Goal: Information Seeking & Learning: Learn about a topic

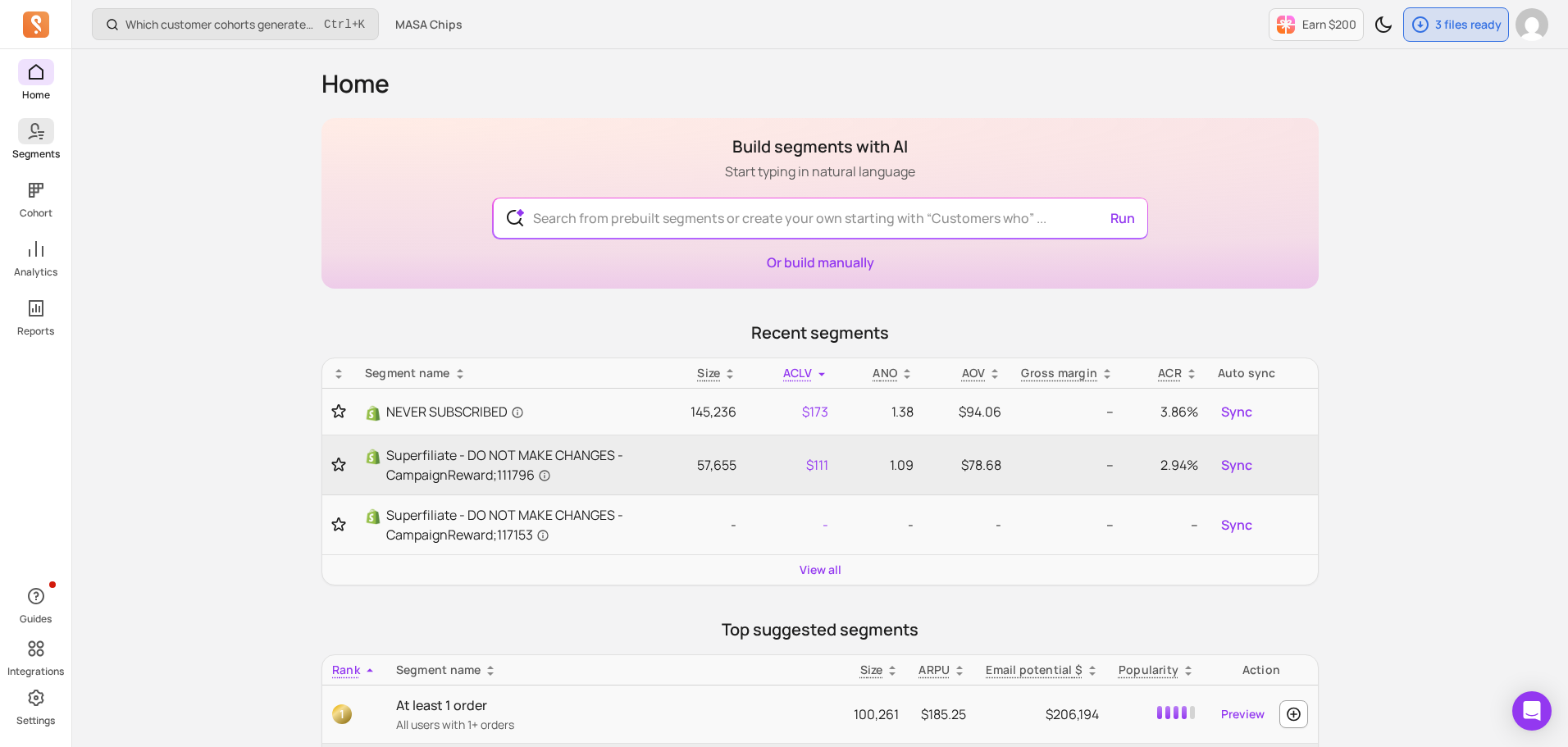
click at [25, 143] on span at bounding box center [36, 131] width 36 height 26
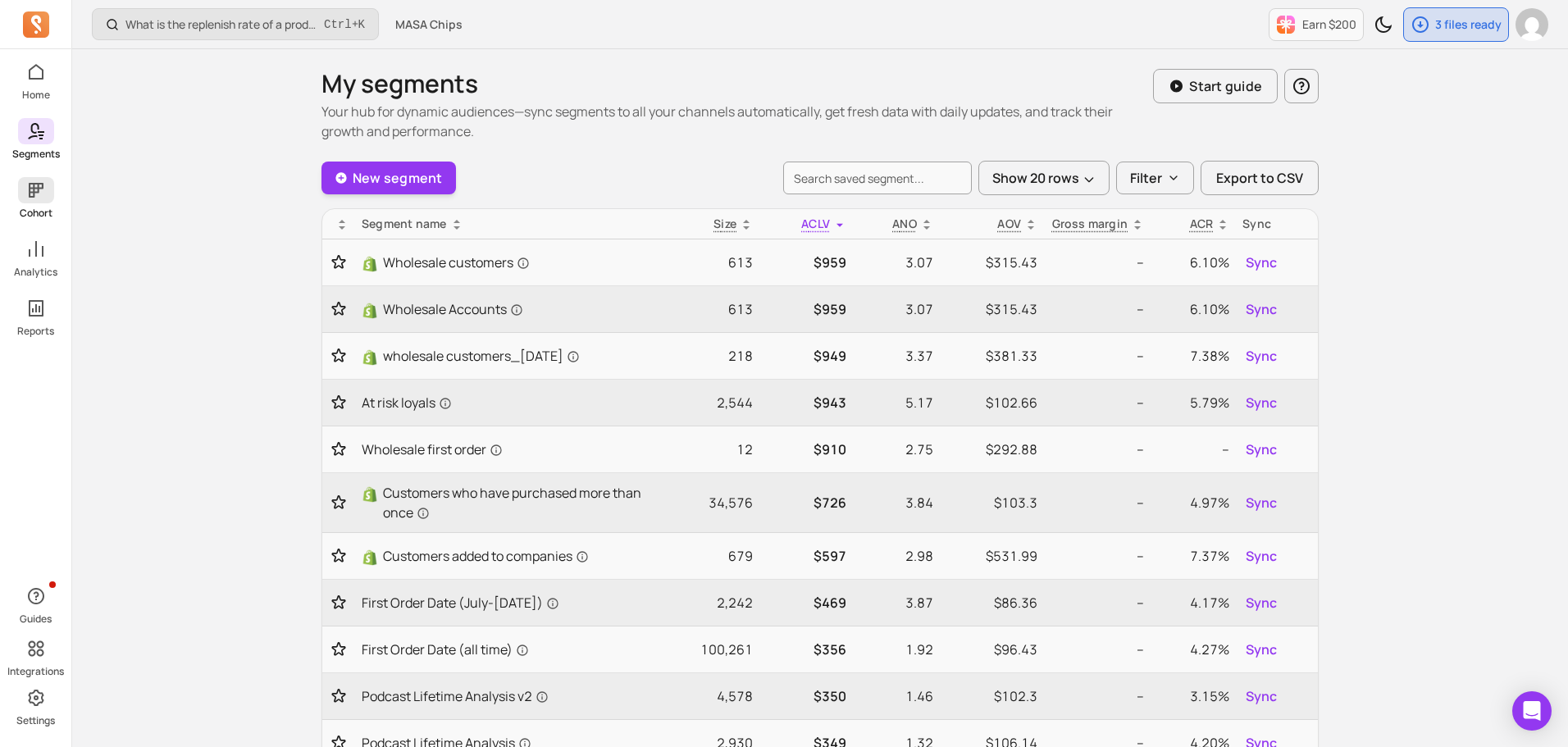
click at [36, 179] on span at bounding box center [36, 190] width 36 height 26
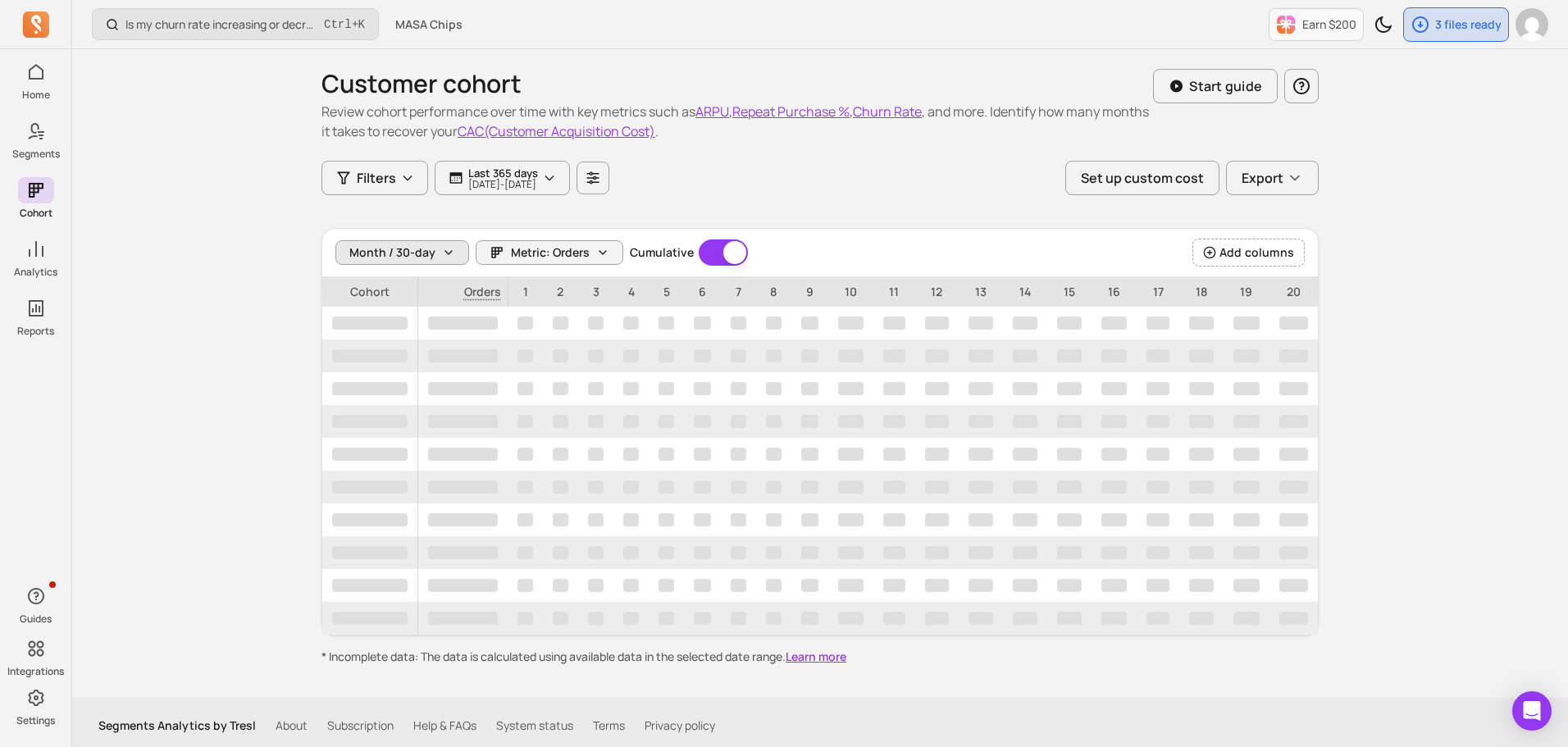
click at [442, 245] on button "Month / 30-day" at bounding box center [402, 253] width 134 height 25
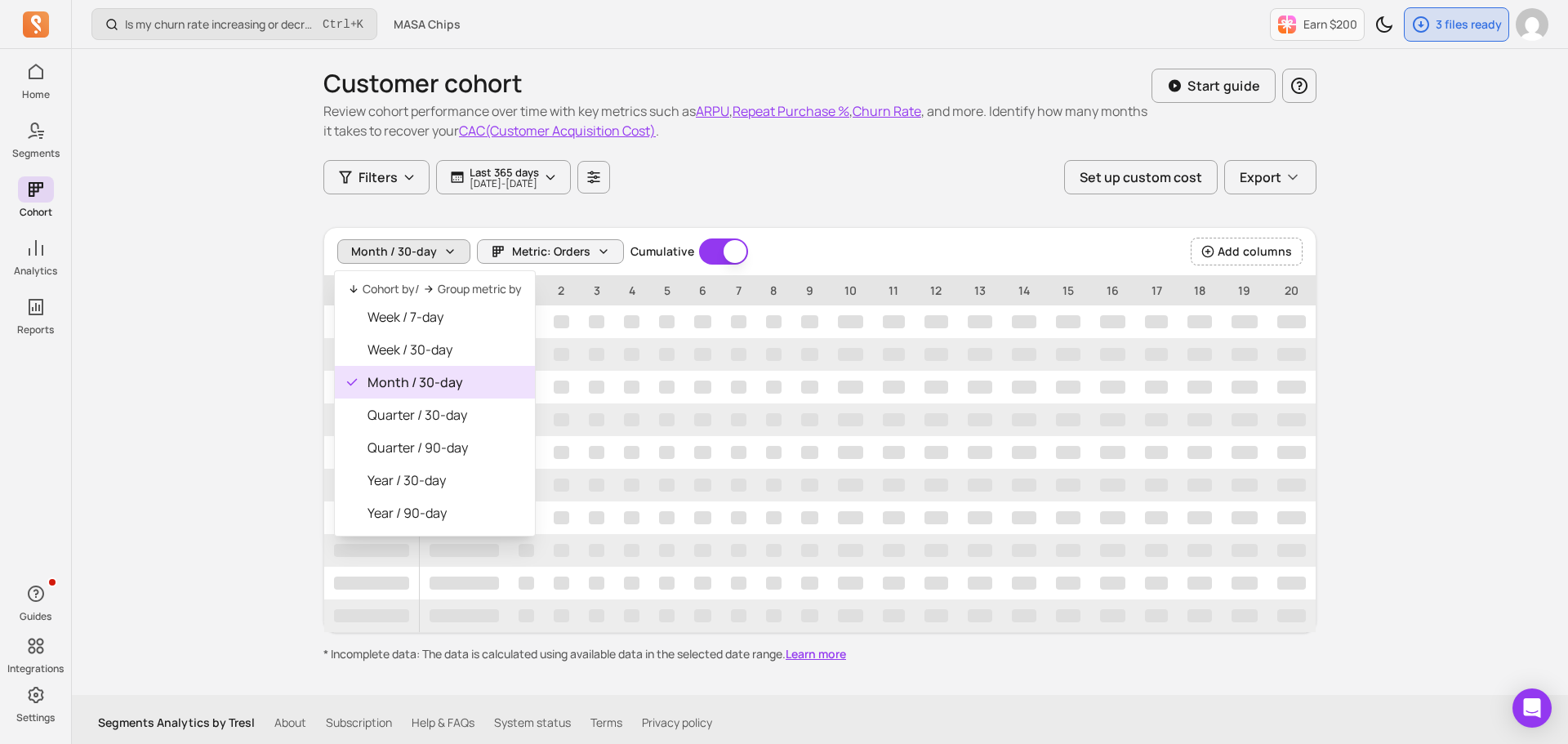
click at [238, 298] on div "Is my churn rate increasing or decreasing? Ctrl + K MASA Chips Earn $200 3 file…" at bounding box center [820, 375] width 1496 height 751
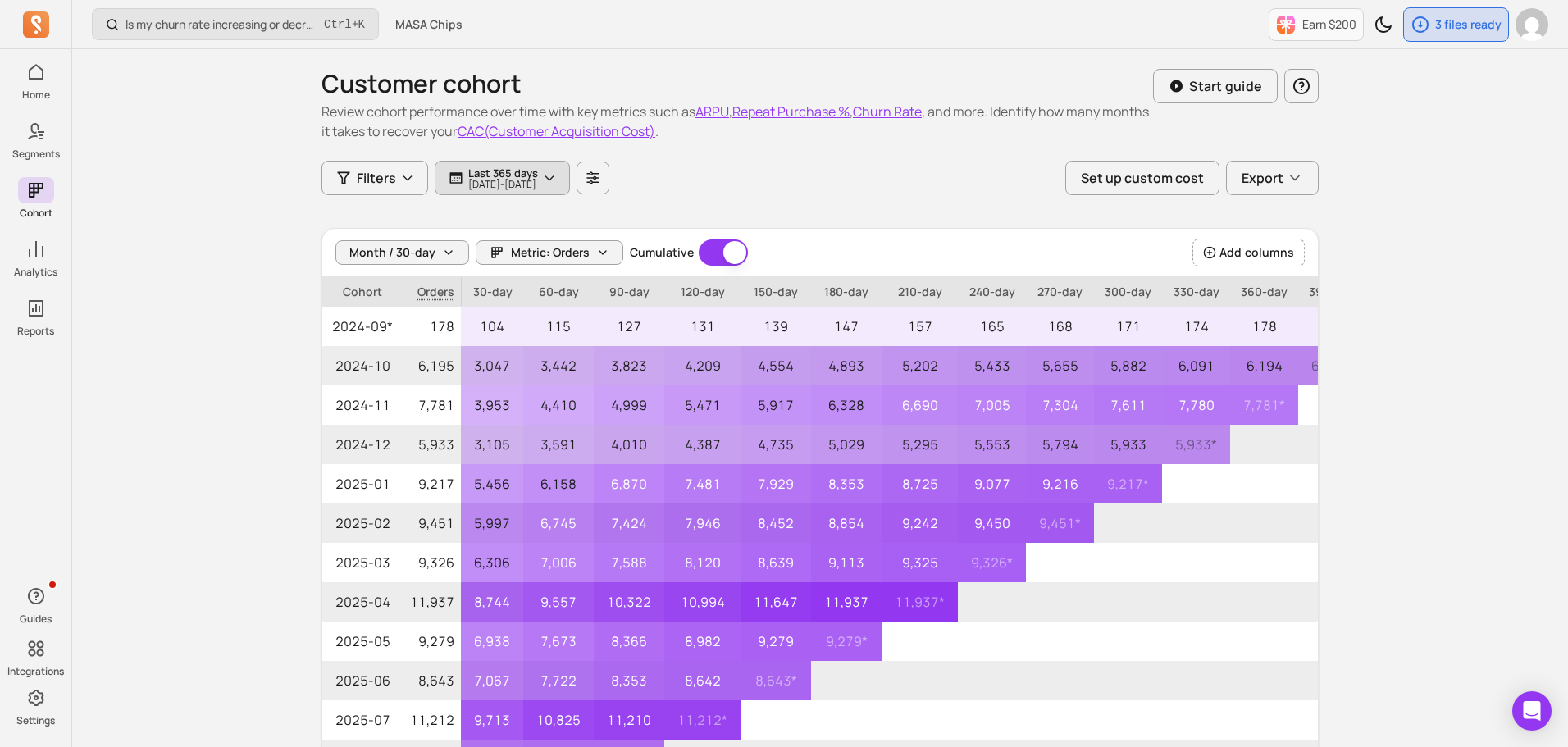
click at [490, 173] on p "Last 365 days" at bounding box center [502, 172] width 70 height 13
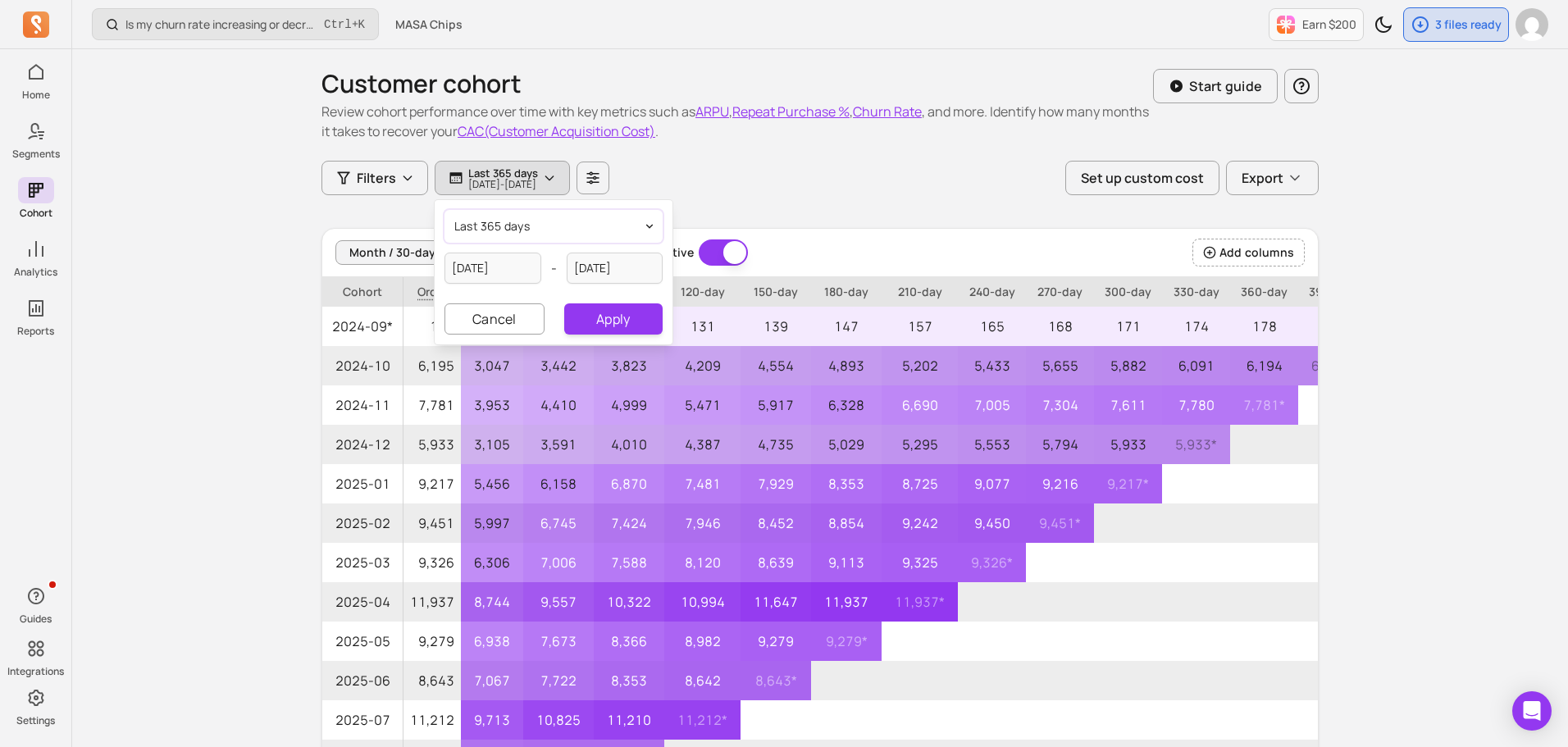
click at [534, 223] on button "last 365 days" at bounding box center [553, 226] width 218 height 33
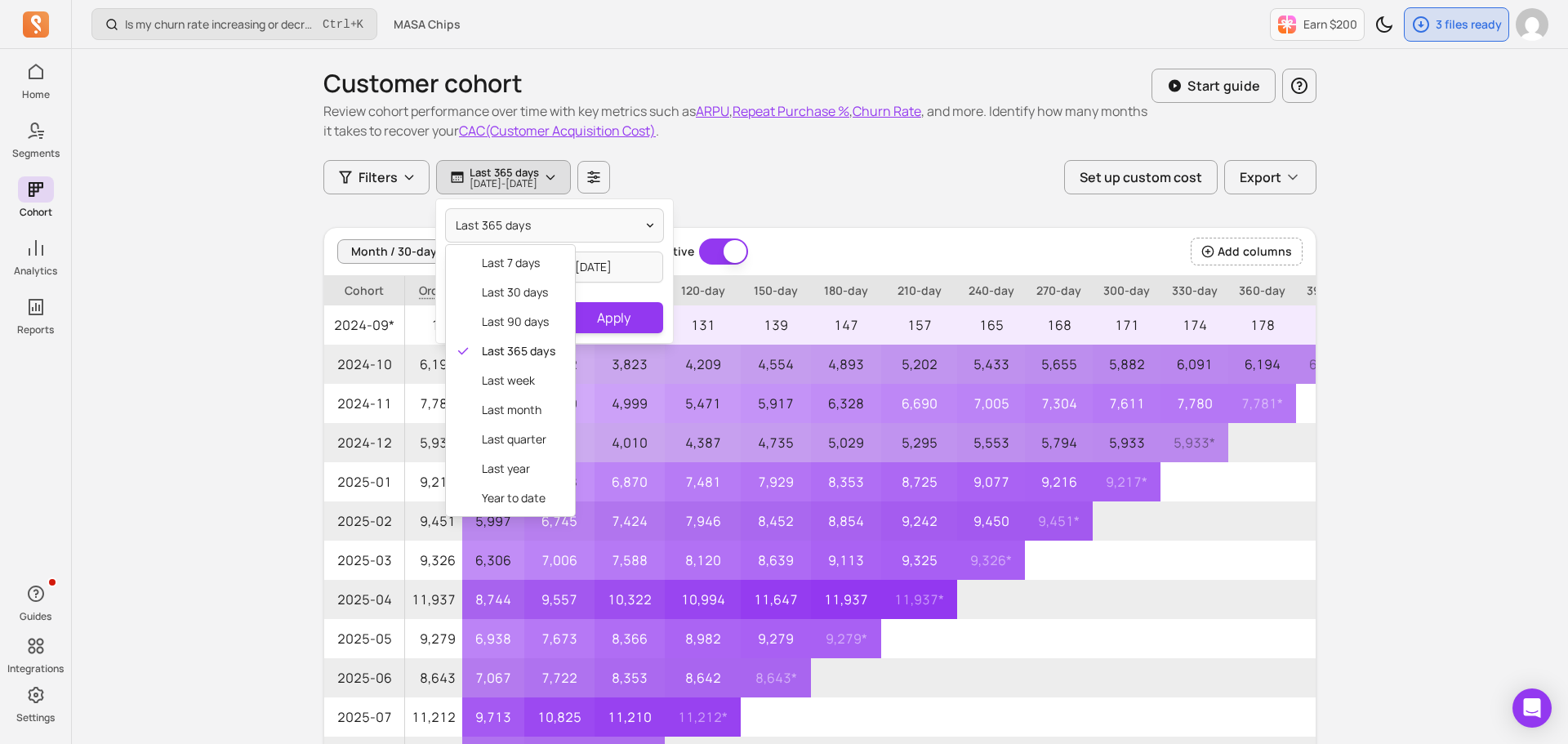
click at [429, 202] on div "Customer cohort Review cohort performance over time with key metrics such as AR…" at bounding box center [820, 447] width 993 height 797
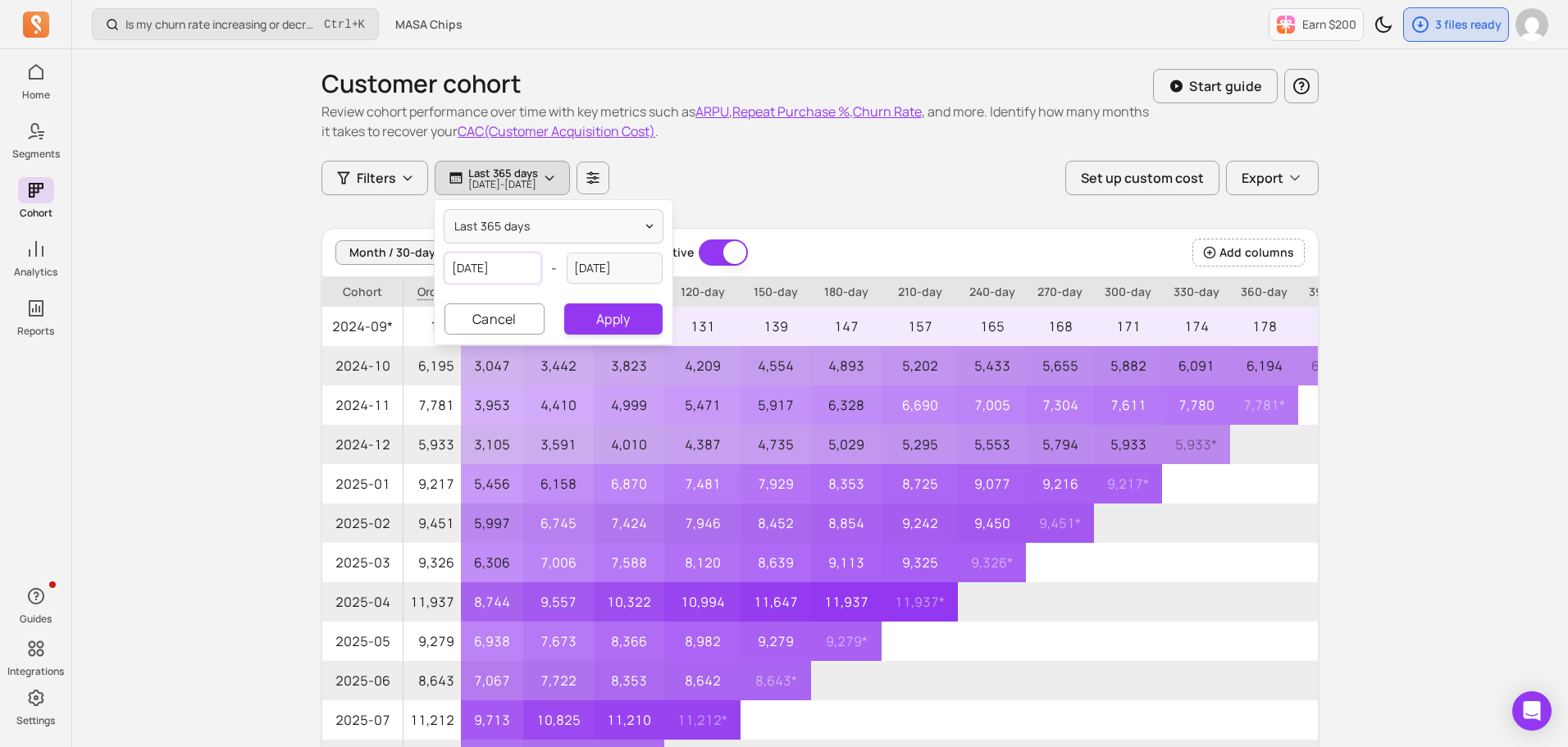
click at [502, 260] on input "[DATE]" at bounding box center [493, 267] width 97 height 31
select select "2024"
select select "September"
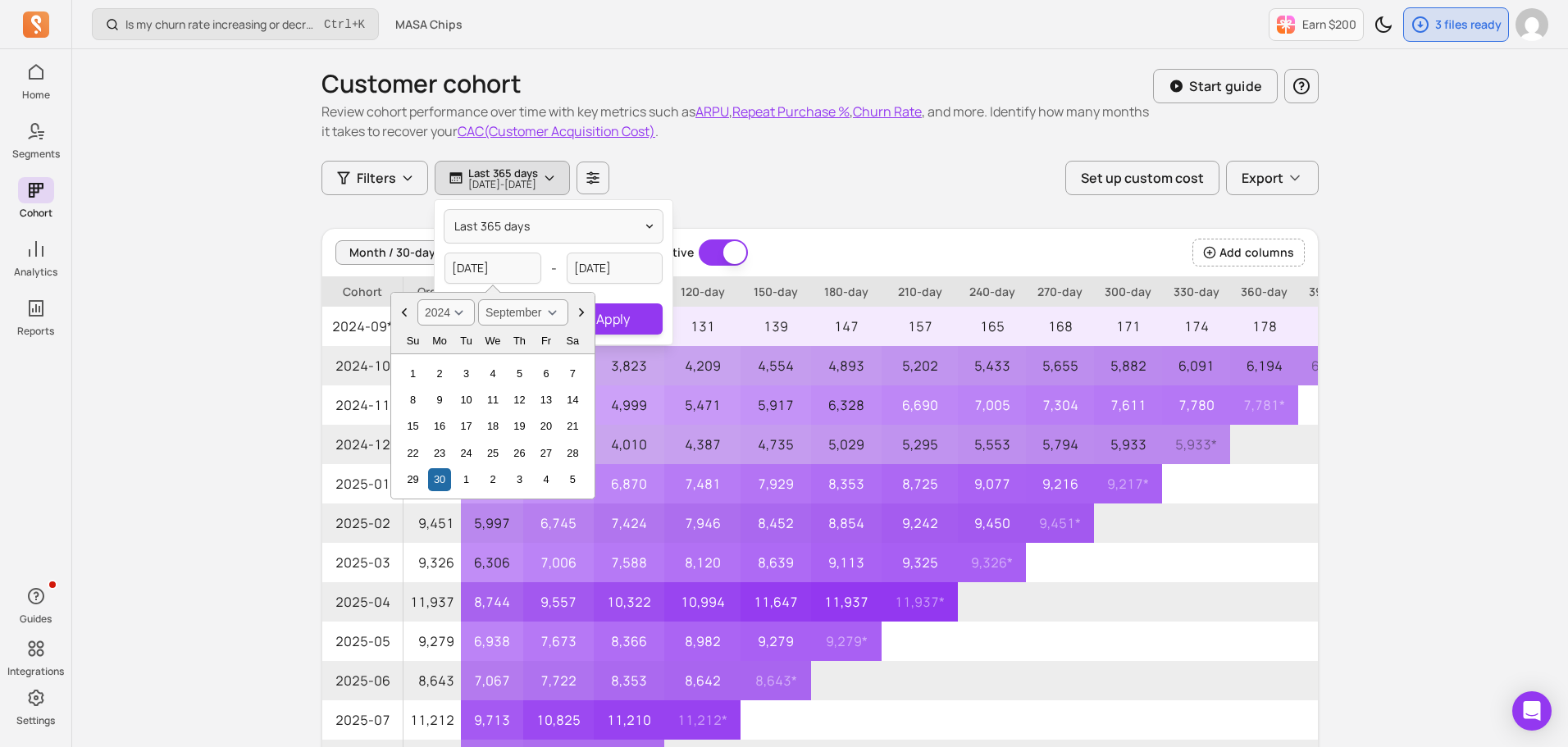
click at [461, 319] on select "2000 2001 2002 2003 2004 2005 2006 2007 2008 2009 2010 2011 2012 2013 2014 2015…" at bounding box center [445, 312] width 57 height 26
select select "2022"
click at [417, 299] on select "2000 2001 2002 2003 2004 2005 2006 2007 2008 2009 2010 2011 2012 2013 2014 2015…" at bounding box center [445, 312] width 57 height 26
click at [546, 308] on select "January February March April May June July August September October November De…" at bounding box center [523, 312] width 91 height 26
select select "July"
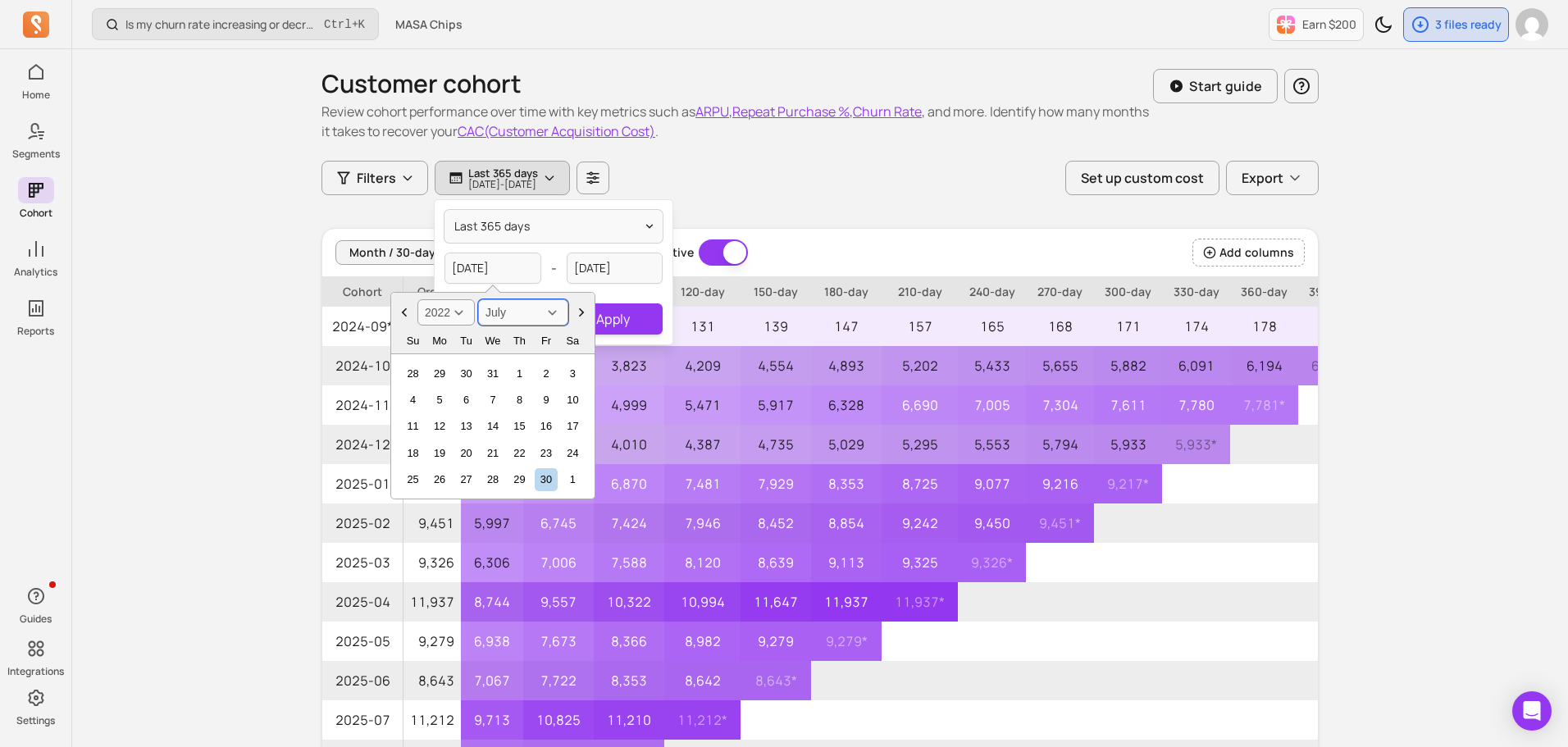
click at [478, 299] on select "January February March April May June July August September October November De…" at bounding box center [523, 312] width 91 height 26
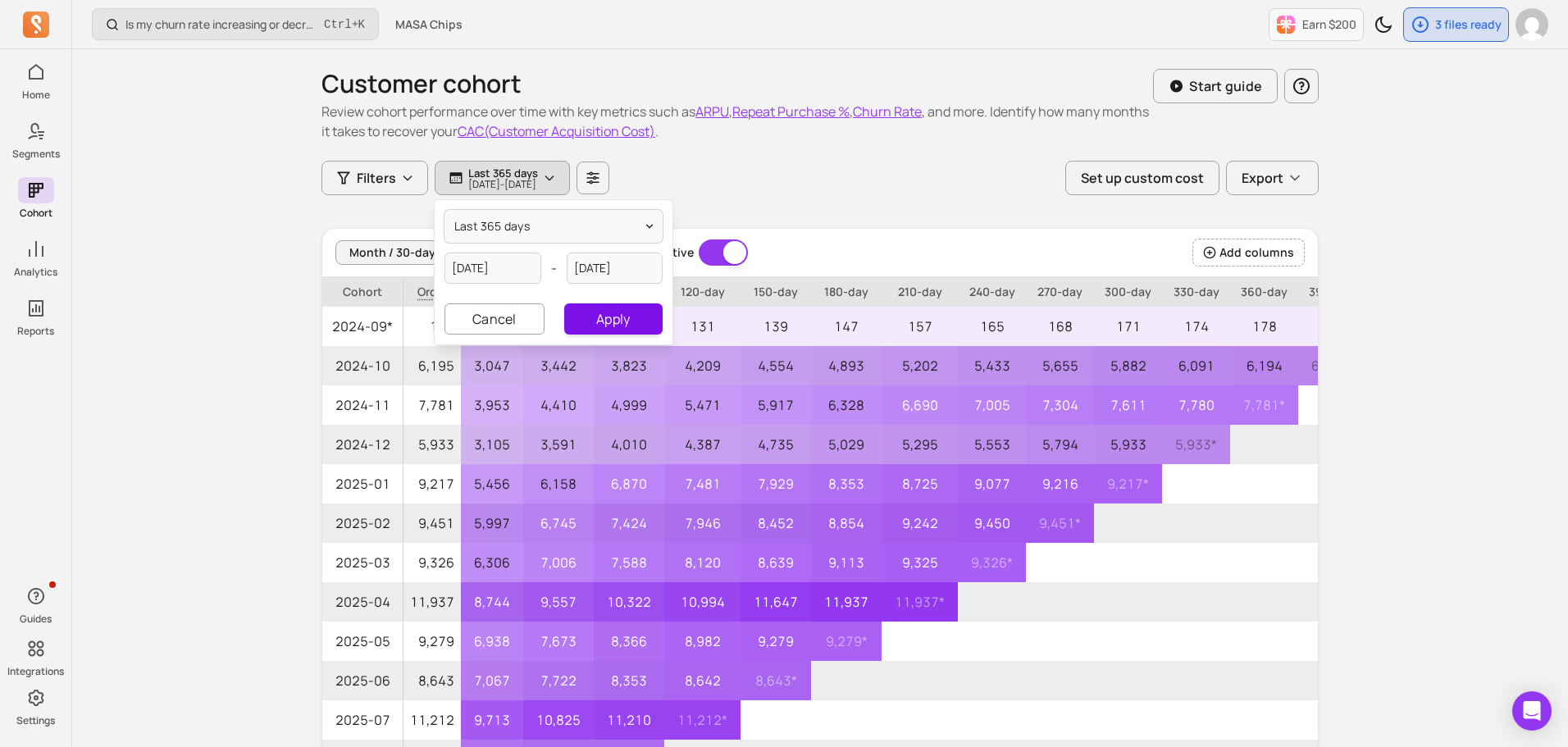
click at [609, 321] on button "Apply" at bounding box center [613, 319] width 99 height 31
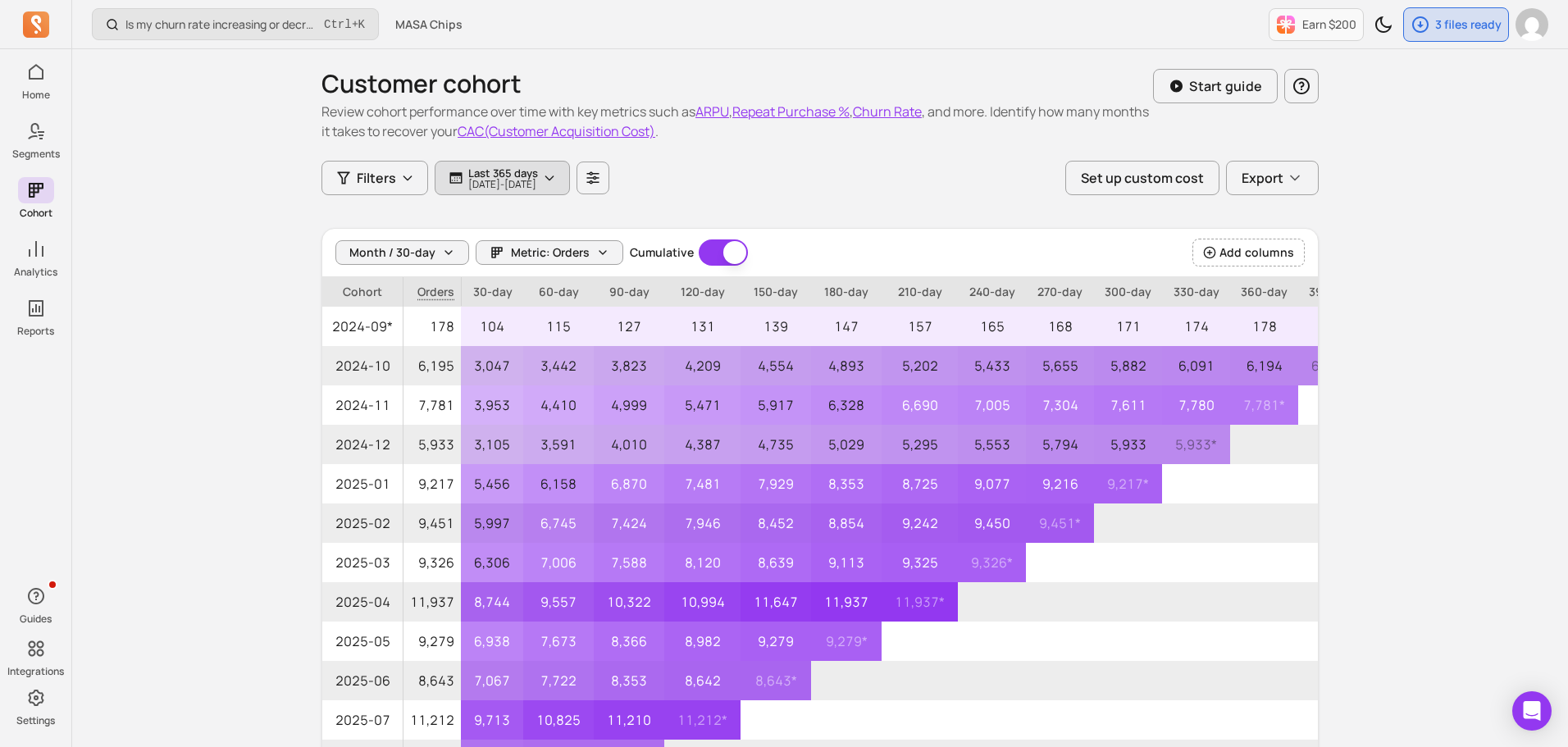
click at [537, 182] on p "[DATE] - [DATE]" at bounding box center [502, 184] width 70 height 10
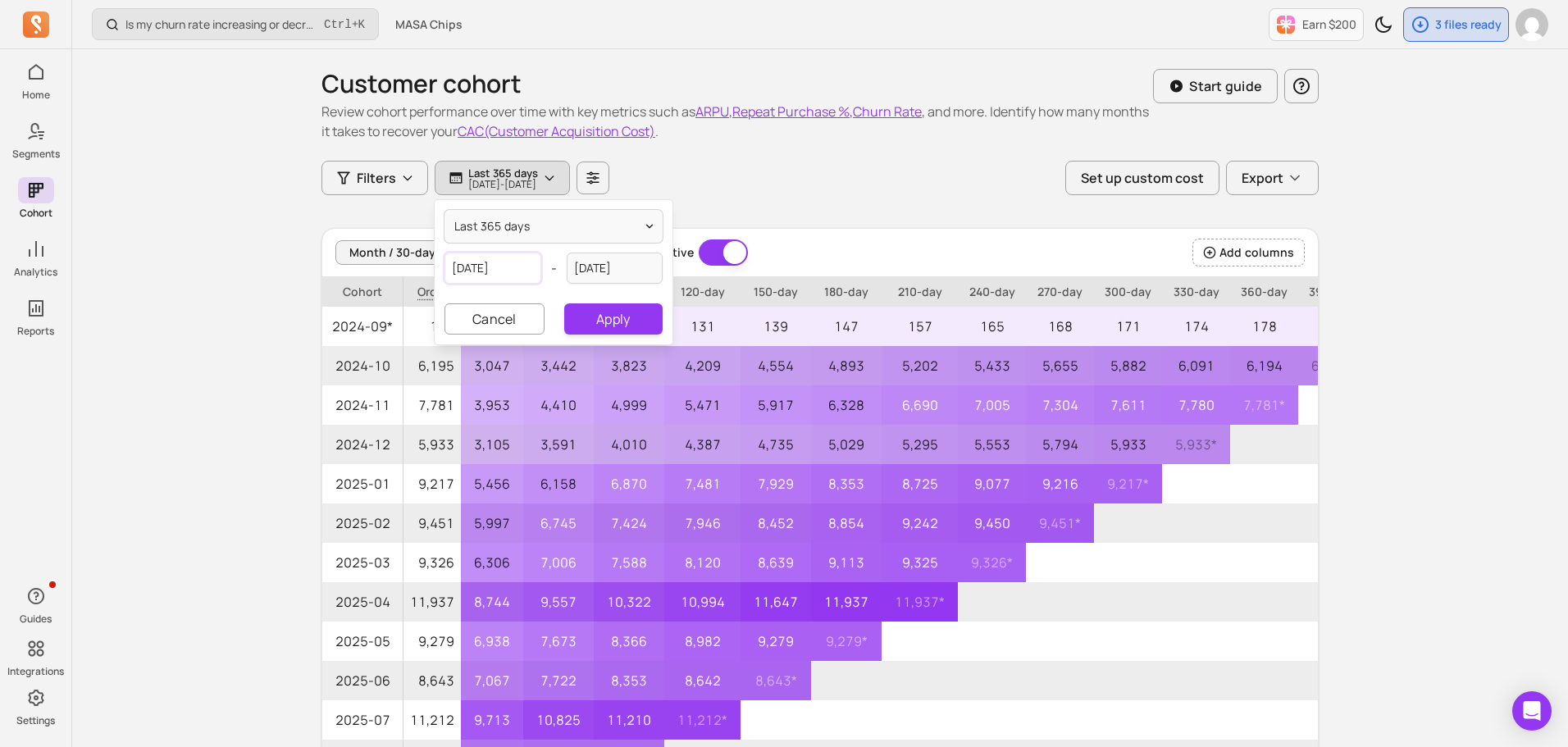
click at [517, 269] on input "[DATE]" at bounding box center [493, 267] width 97 height 31
select select "2024"
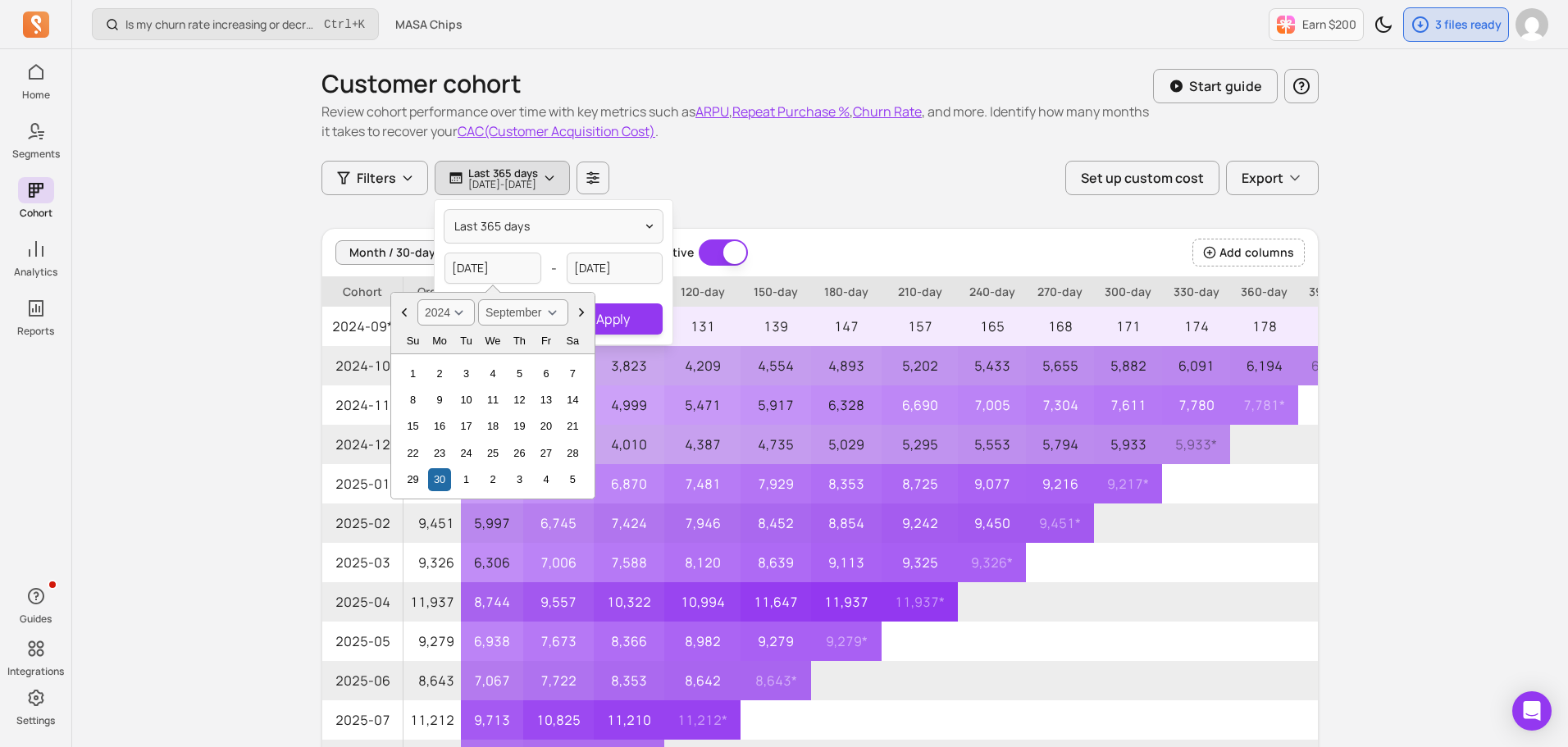
click at [502, 319] on select "January February March April May June July August September October November De…" at bounding box center [523, 312] width 91 height 26
select select "July"
click at [478, 299] on select "January February March April May June July August September October November De…" at bounding box center [523, 312] width 91 height 26
click at [460, 311] on select "2000 2001 2002 2003 2004 2005 2006 2007 2008 2009 2010 2011 2012 2013 2014 2015…" at bounding box center [445, 312] width 57 height 26
select select "2022"
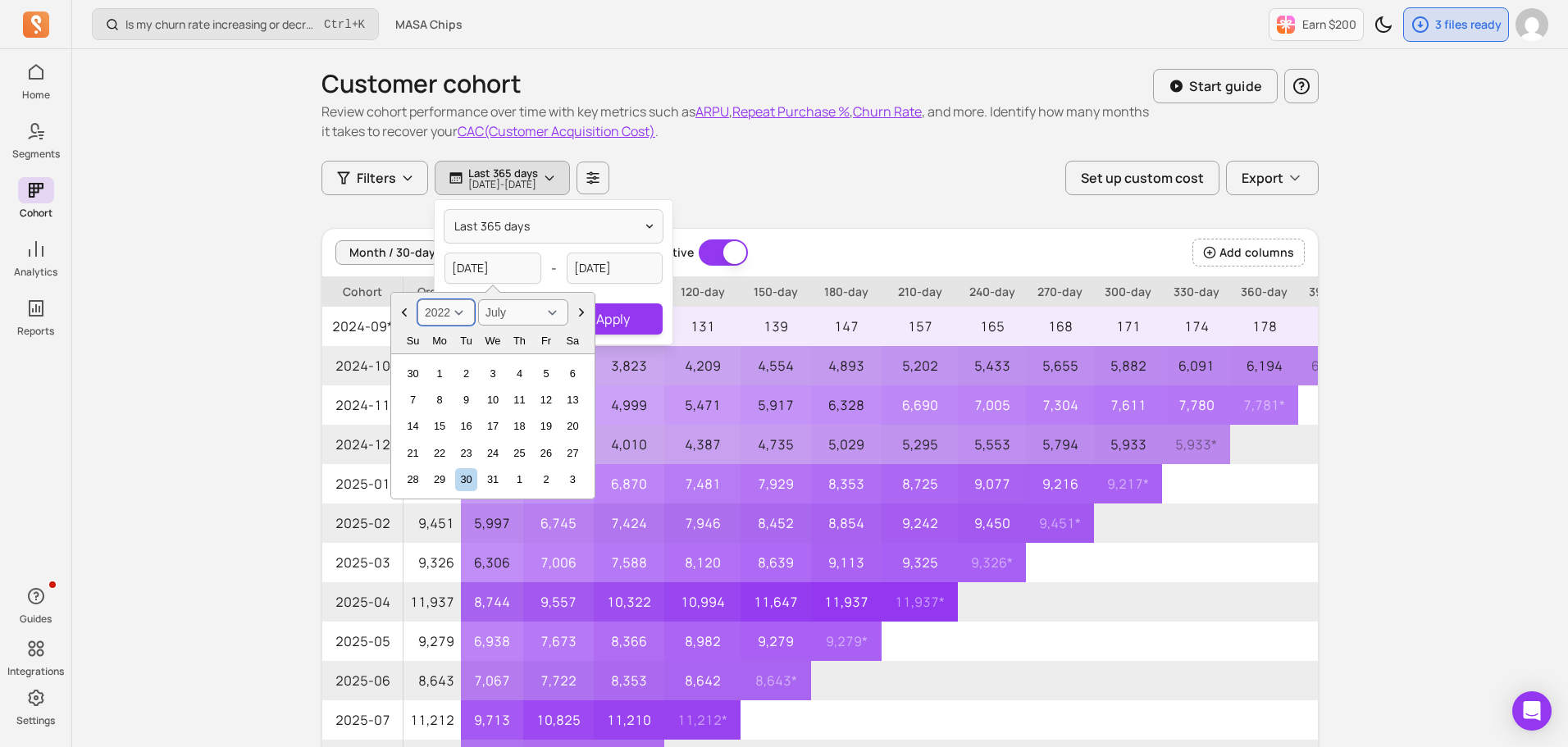
click at [417, 299] on select "2000 2001 2002 2003 2004 2005 2006 2007 2008 2009 2010 2011 2012 2013 2014 2015…" at bounding box center [445, 312] width 57 height 26
click at [541, 370] on div "1" at bounding box center [546, 373] width 22 height 22
type input "[DATE]"
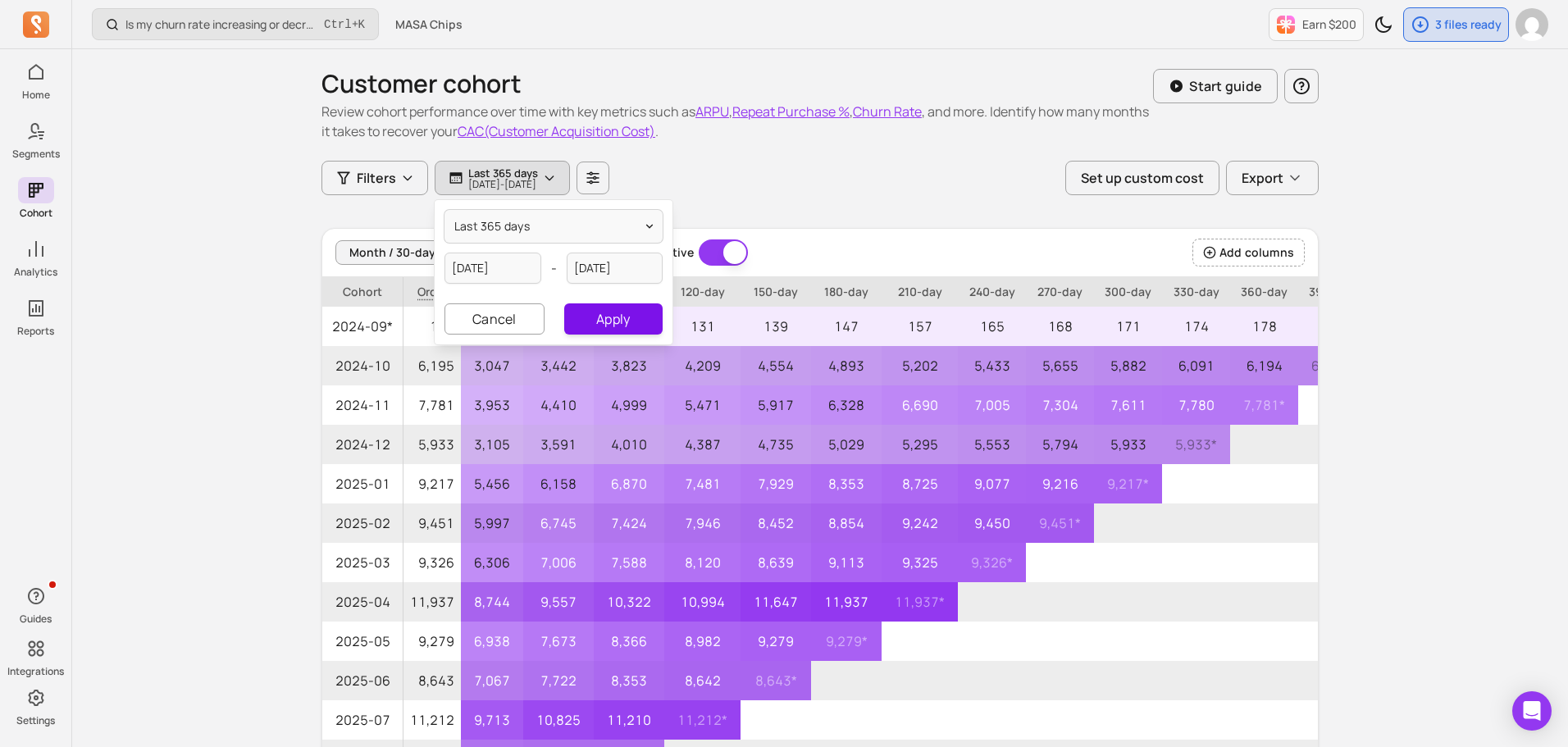
click at [597, 315] on button "Apply" at bounding box center [613, 319] width 99 height 31
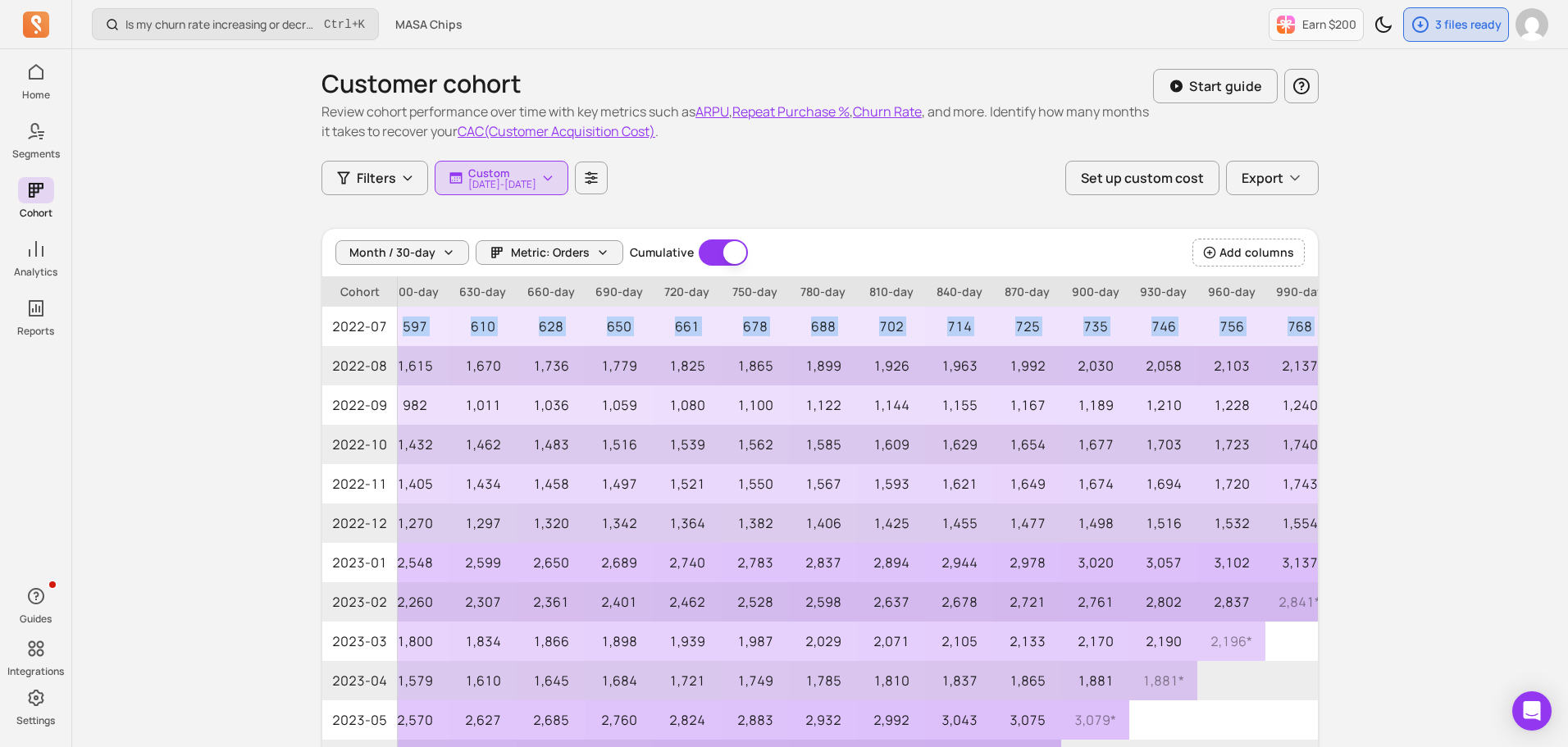
scroll to position [0, 1872]
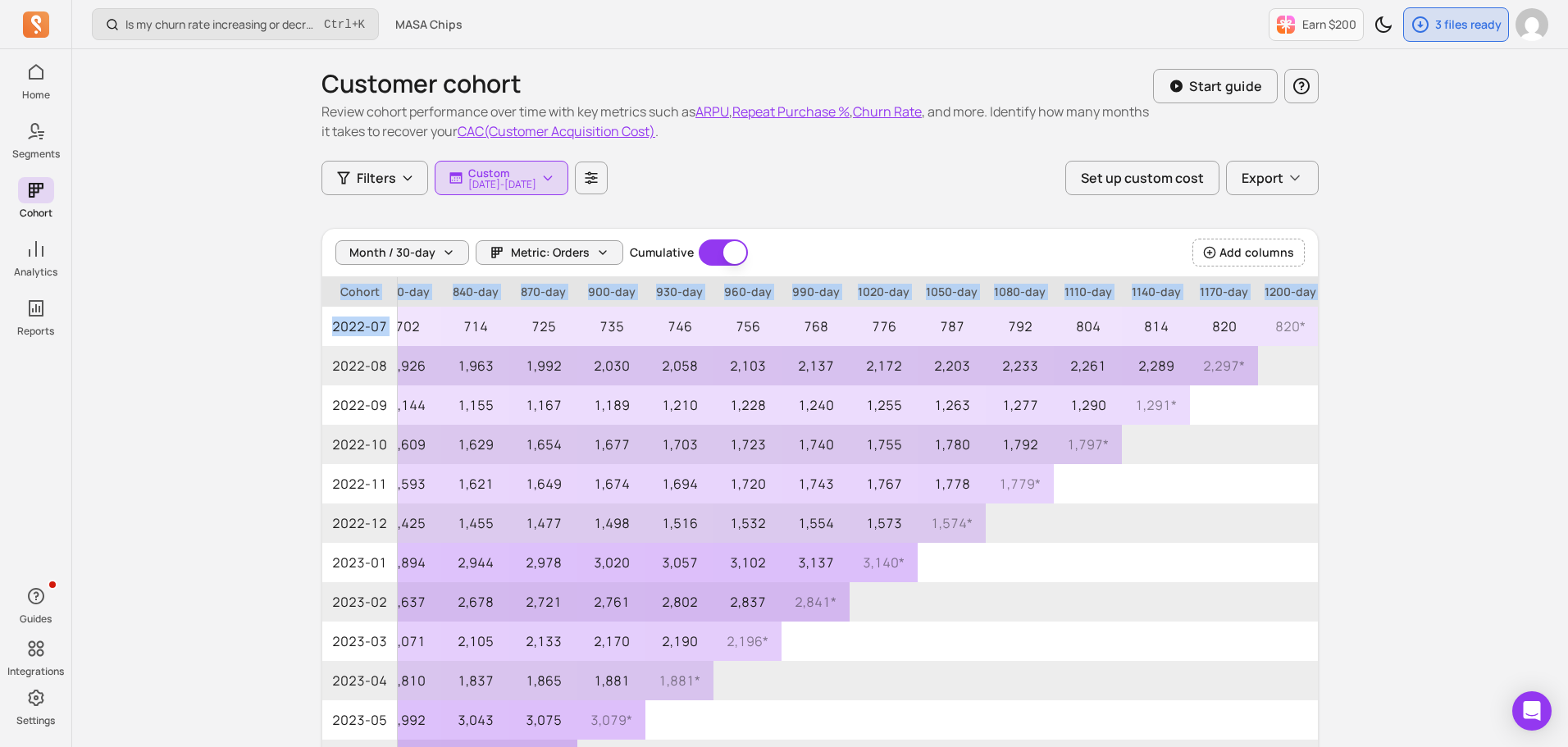
drag, startPoint x: 901, startPoint y: 323, endPoint x: 1427, endPoint y: 333, distance: 526.1
click at [1427, 333] on div "Is my churn rate increasing or decreasing? Ctrl + K MASA Chips Earn $200 3 file…" at bounding box center [820, 526] width 1496 height 1052
click at [1326, 360] on div "Customer cohort Review cohort performance over time with key metrics such as AR…" at bounding box center [820, 523] width 1050 height 948
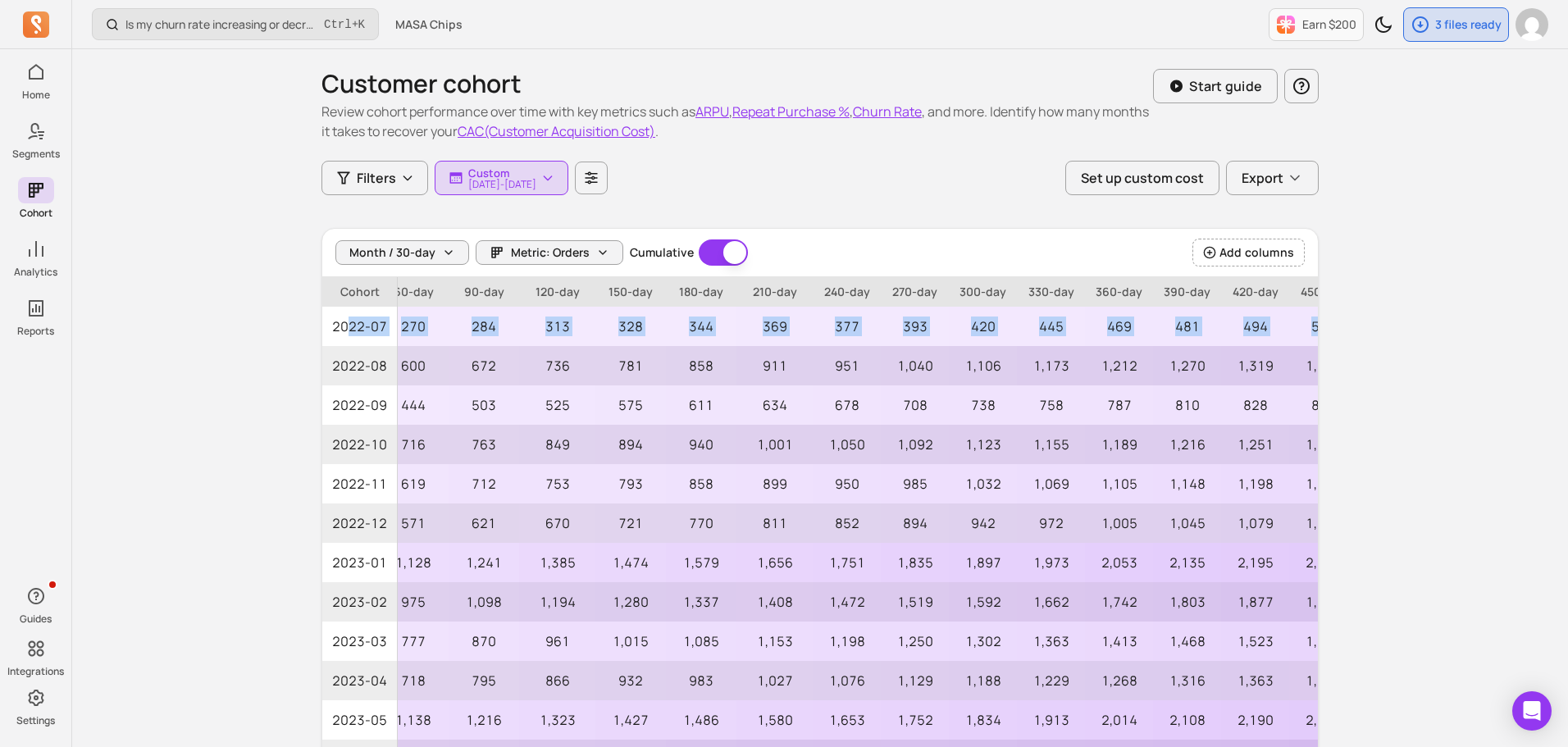
scroll to position [0, 0]
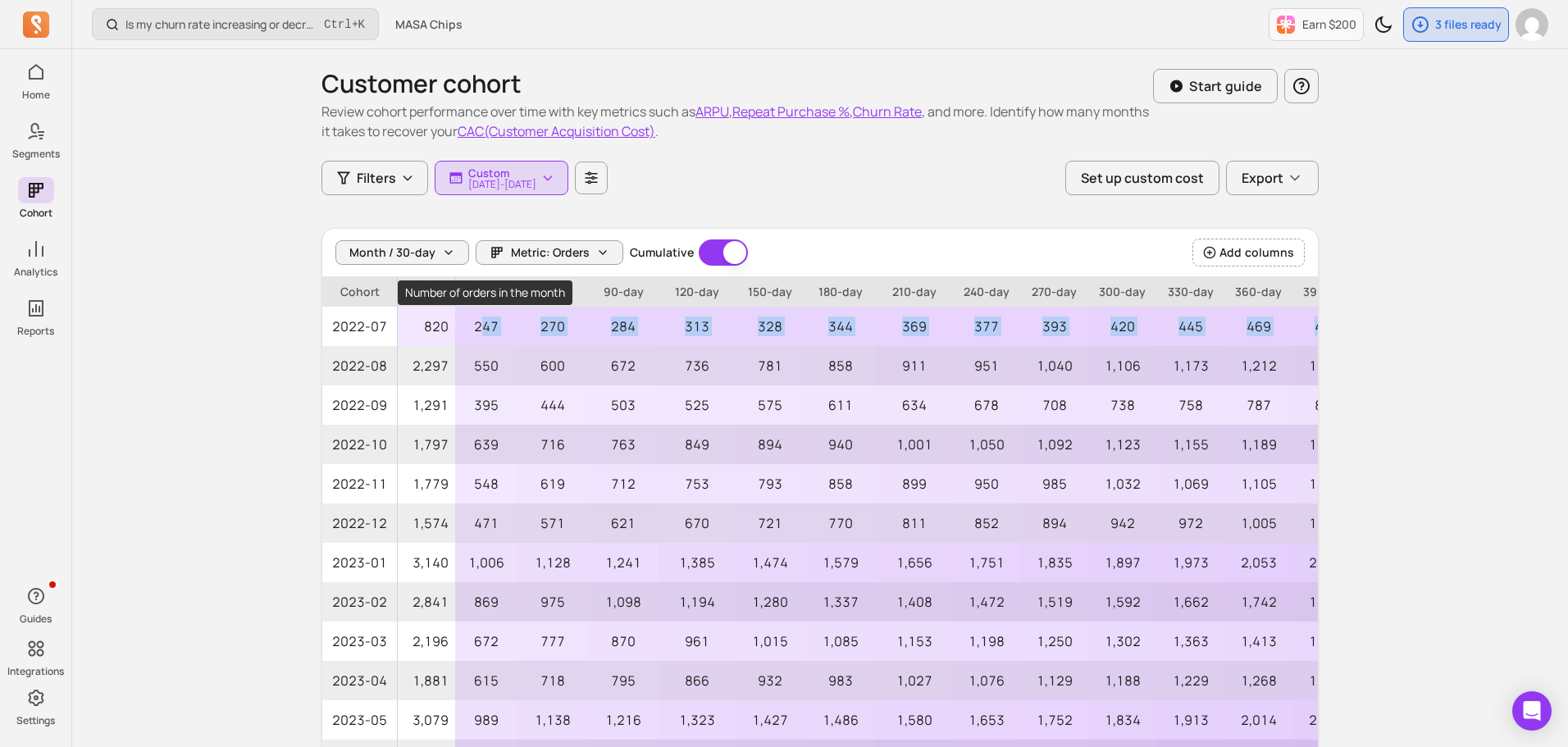
drag, startPoint x: 1232, startPoint y: 325, endPoint x: 486, endPoint y: 329, distance: 746.0
click at [493, 327] on p "247" at bounding box center [486, 326] width 62 height 40
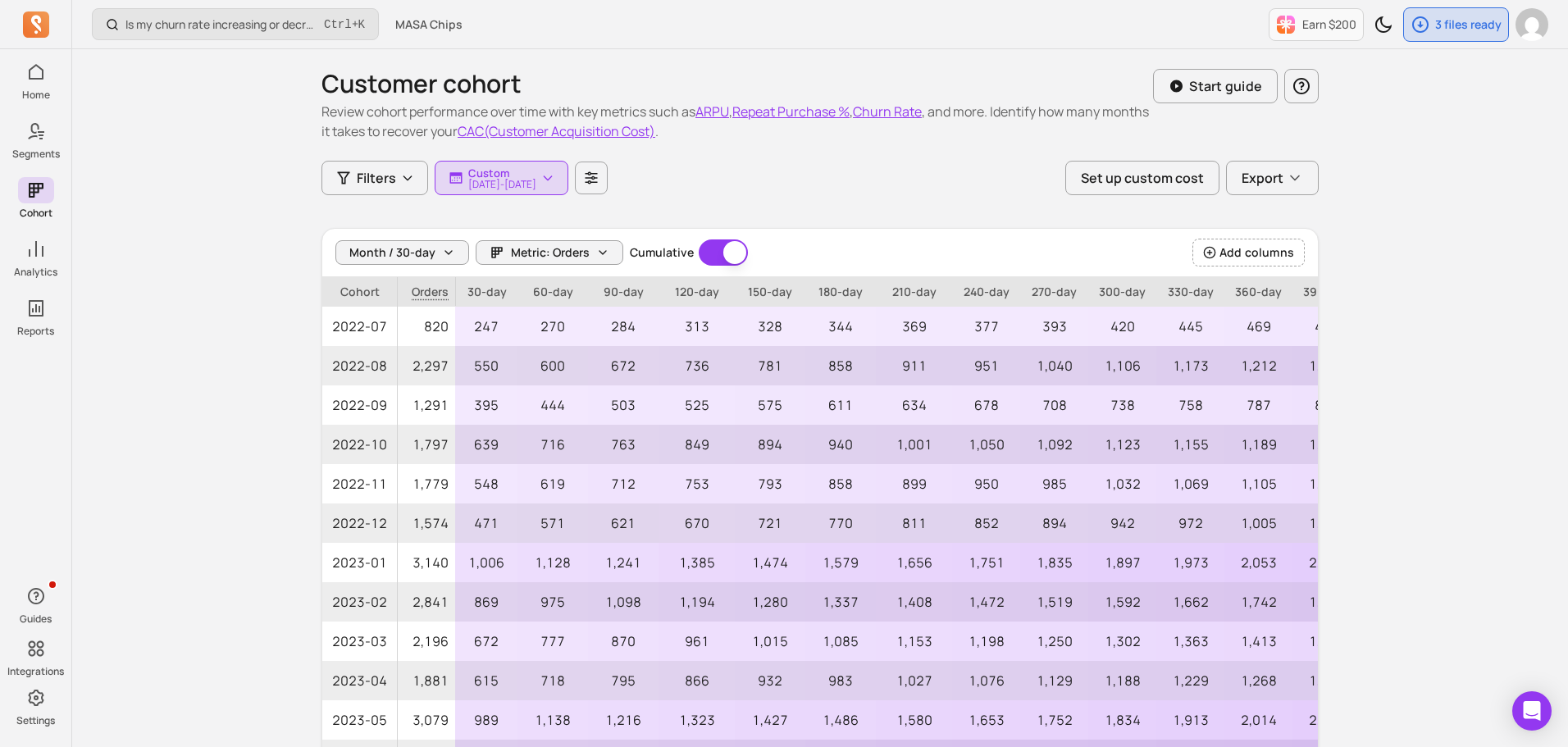
click at [723, 255] on button "Cumulative" at bounding box center [723, 253] width 49 height 26
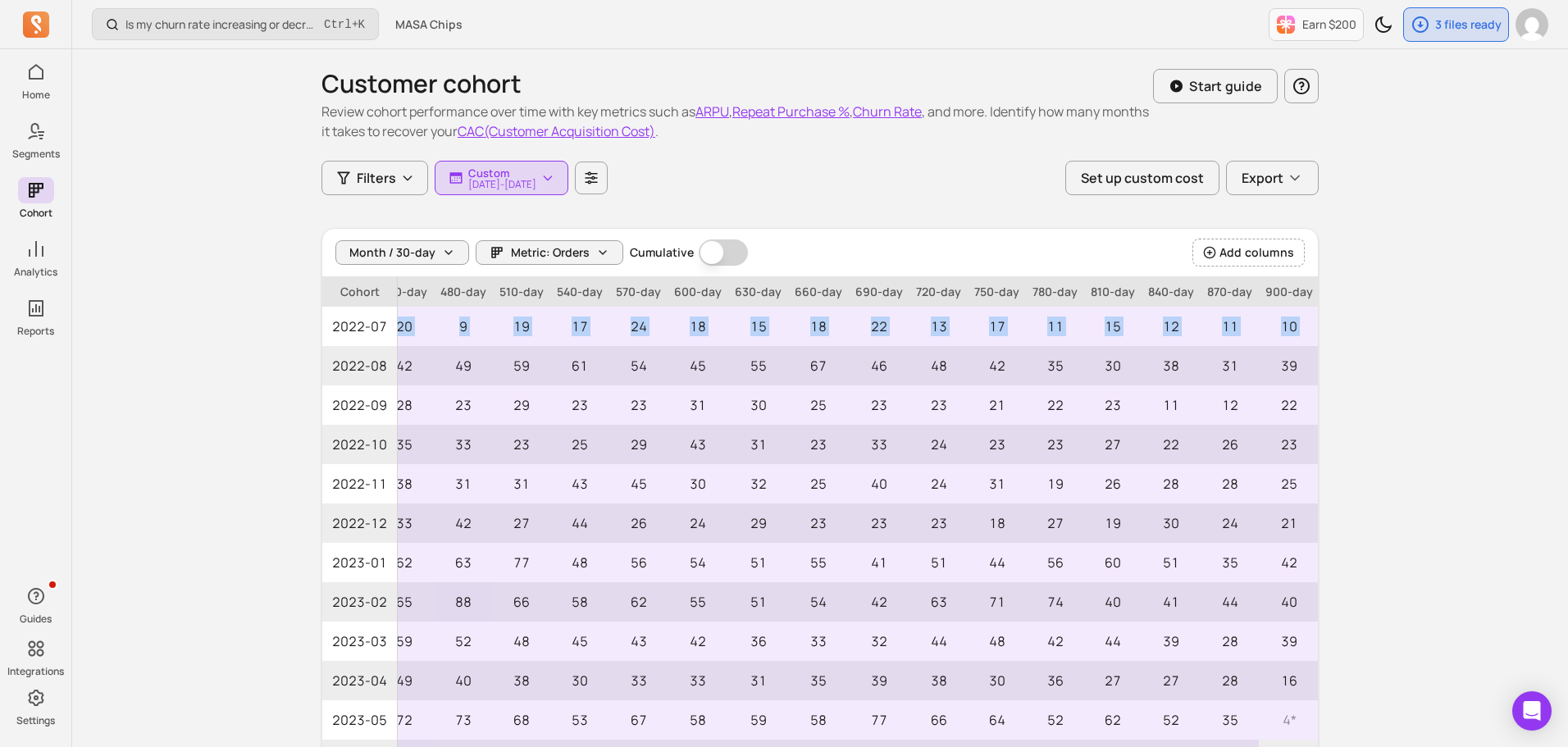
scroll to position [0, 1490]
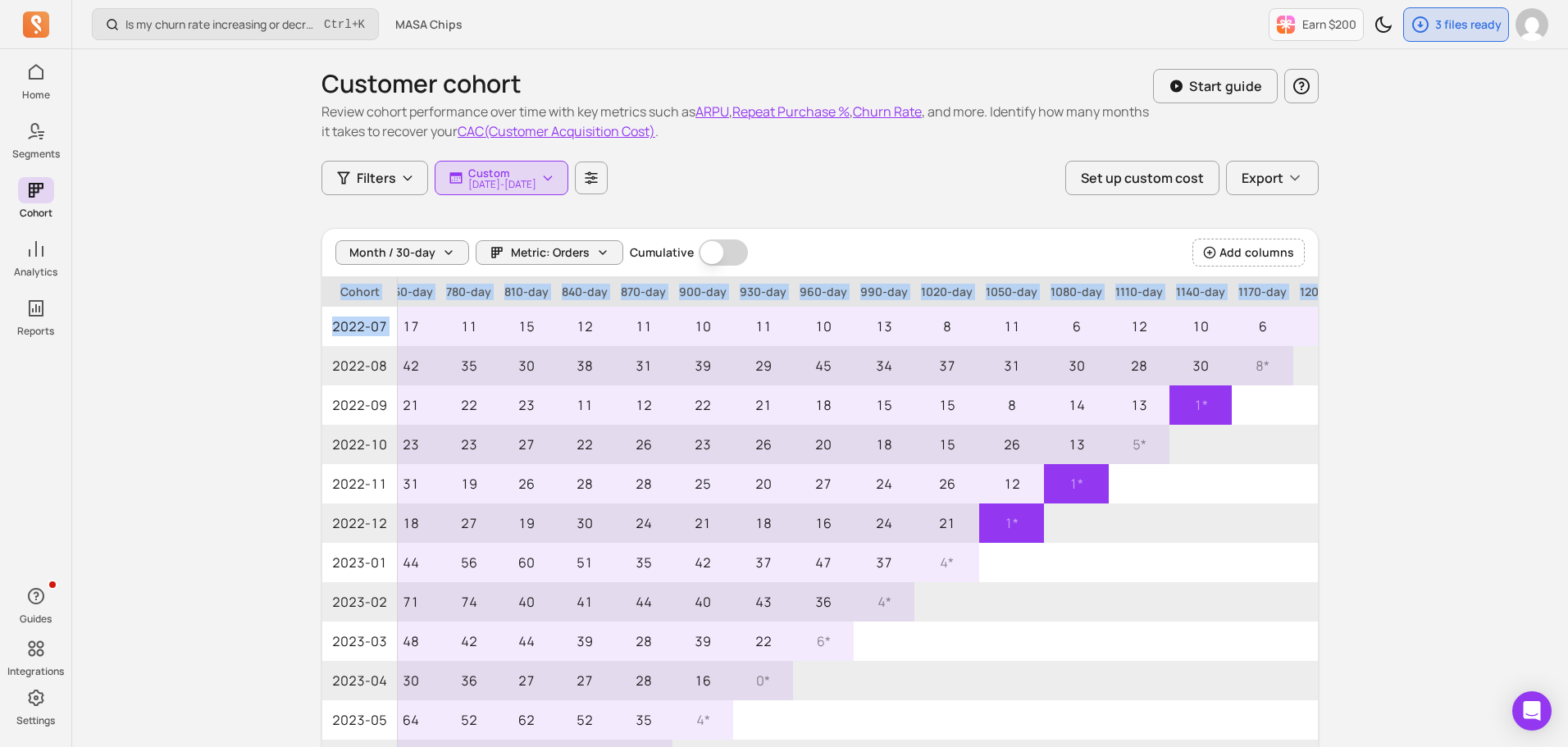
drag, startPoint x: 553, startPoint y: 329, endPoint x: 1364, endPoint y: 328, distance: 811.0
click at [1392, 323] on div "Is my churn rate increasing or decreasing? Ctrl + K MASA Chips Earn $200 3 file…" at bounding box center [820, 526] width 1496 height 1052
click at [1364, 328] on div "Is my churn rate increasing or decreasing? Ctrl + K MASA Chips Earn $200 3 file…" at bounding box center [820, 526] width 1496 height 1052
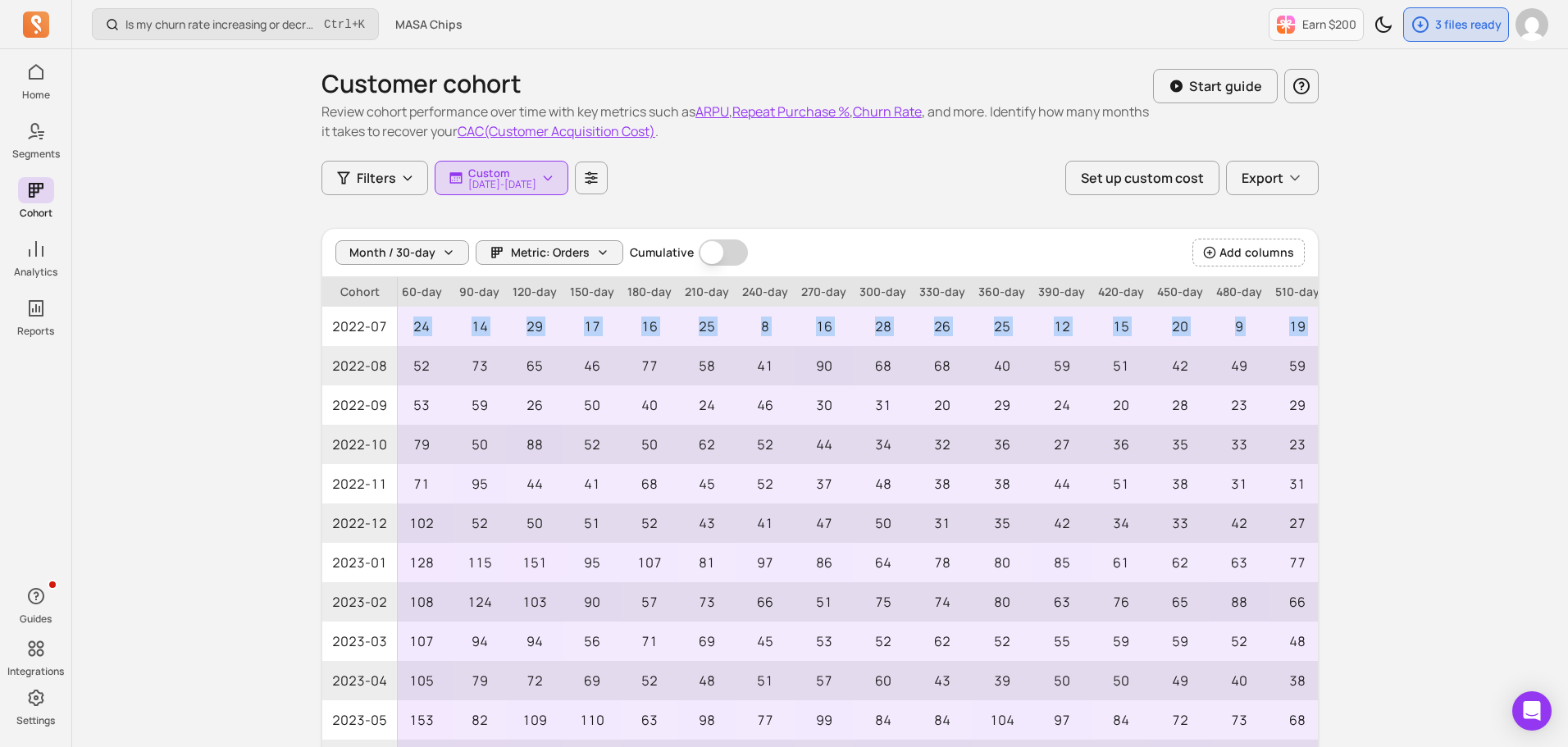
scroll to position [0, 0]
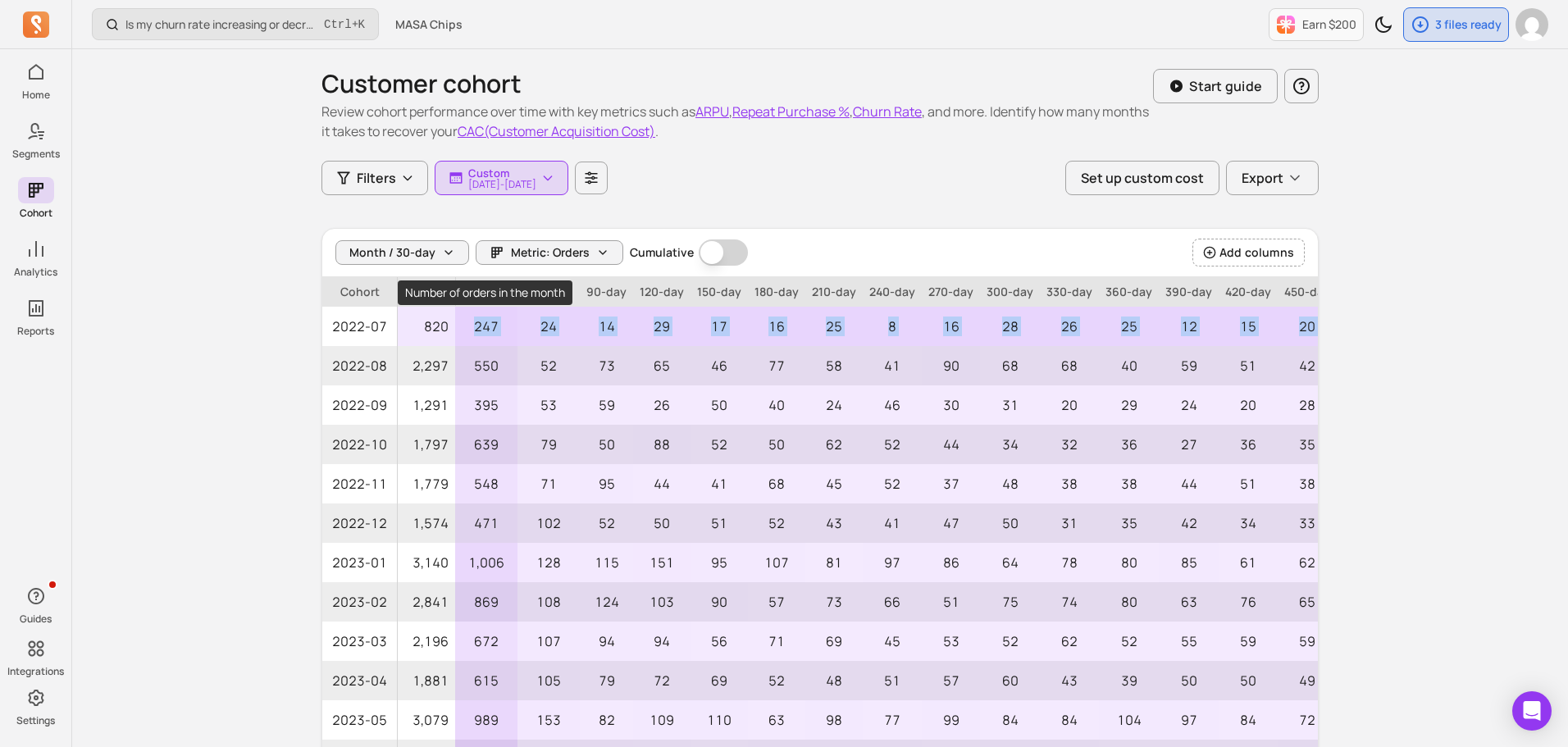
drag, startPoint x: 1240, startPoint y: 322, endPoint x: 473, endPoint y: 334, distance: 767.1
click at [473, 334] on tr "2022-07 820 247 24 14 29 17 16 25 8 16 28 26 25 12 15 20 9 19 17 24 18 15 18 22…" at bounding box center [1585, 326] width 2525 height 40
click at [507, 325] on p "247" at bounding box center [486, 326] width 62 height 40
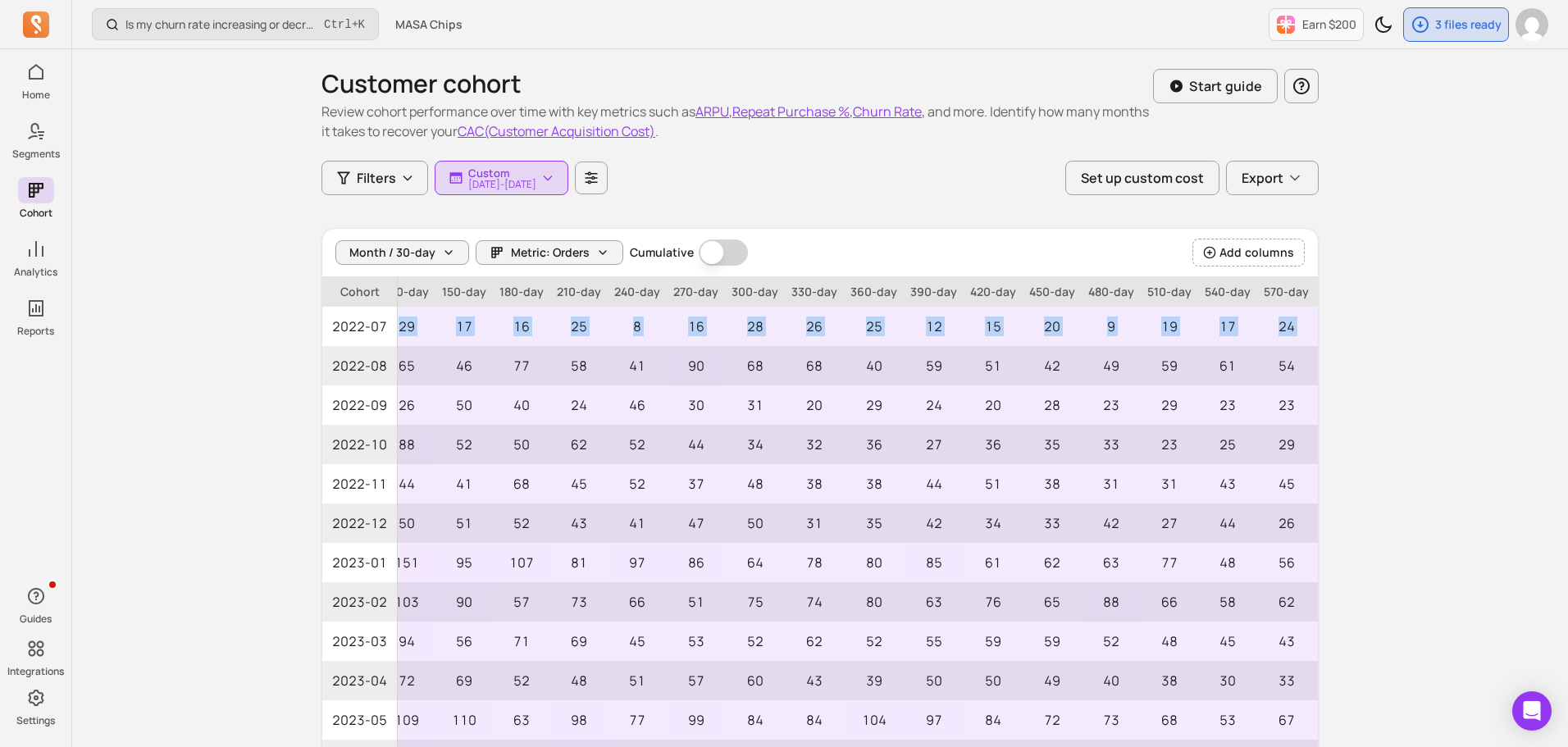
scroll to position [0, 1490]
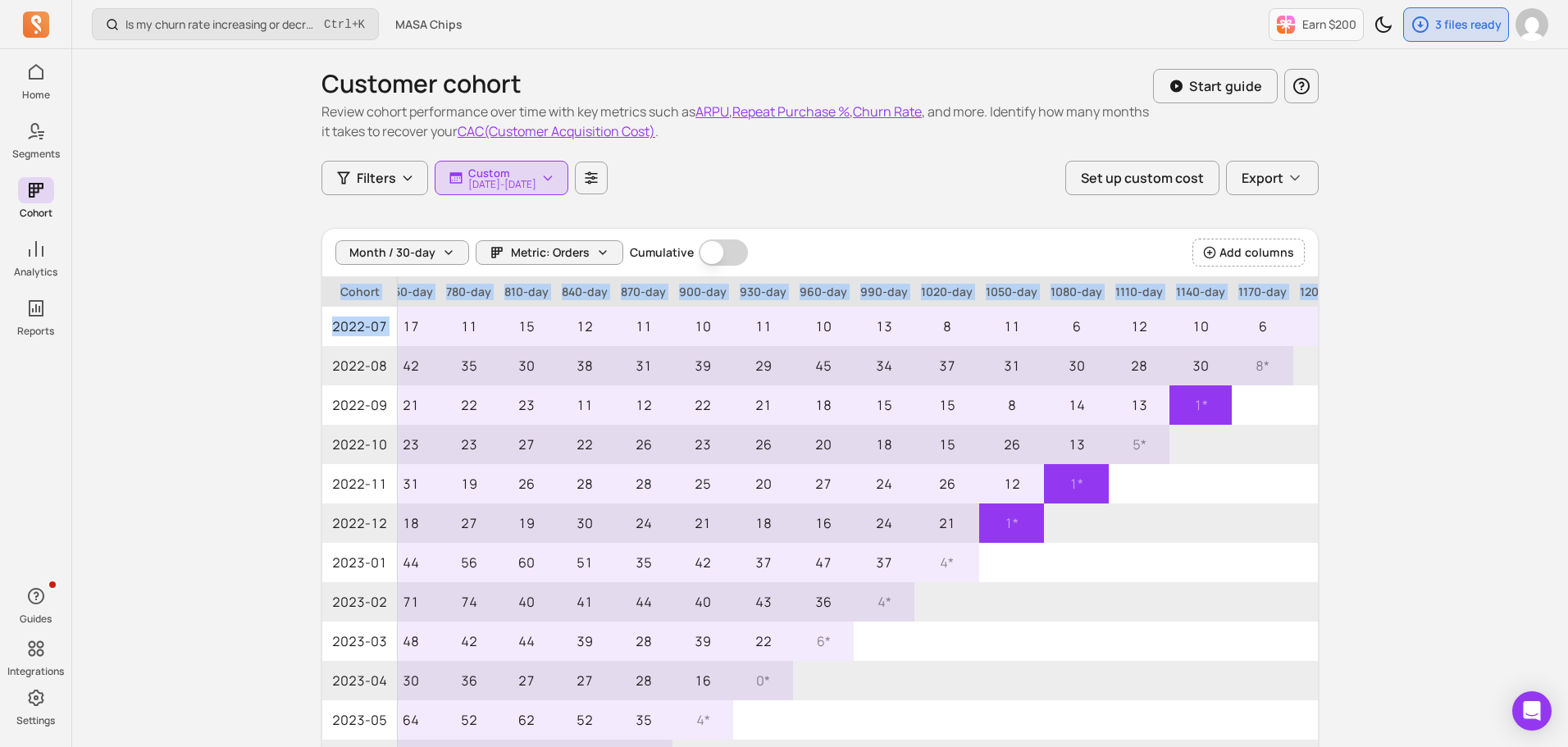
drag, startPoint x: 539, startPoint y: 325, endPoint x: 1462, endPoint y: 314, distance: 923.1
click at [1465, 314] on div "Is my churn rate increasing or decreasing? Ctrl + K MASA Chips Earn $200 3 file…" at bounding box center [820, 526] width 1496 height 1052
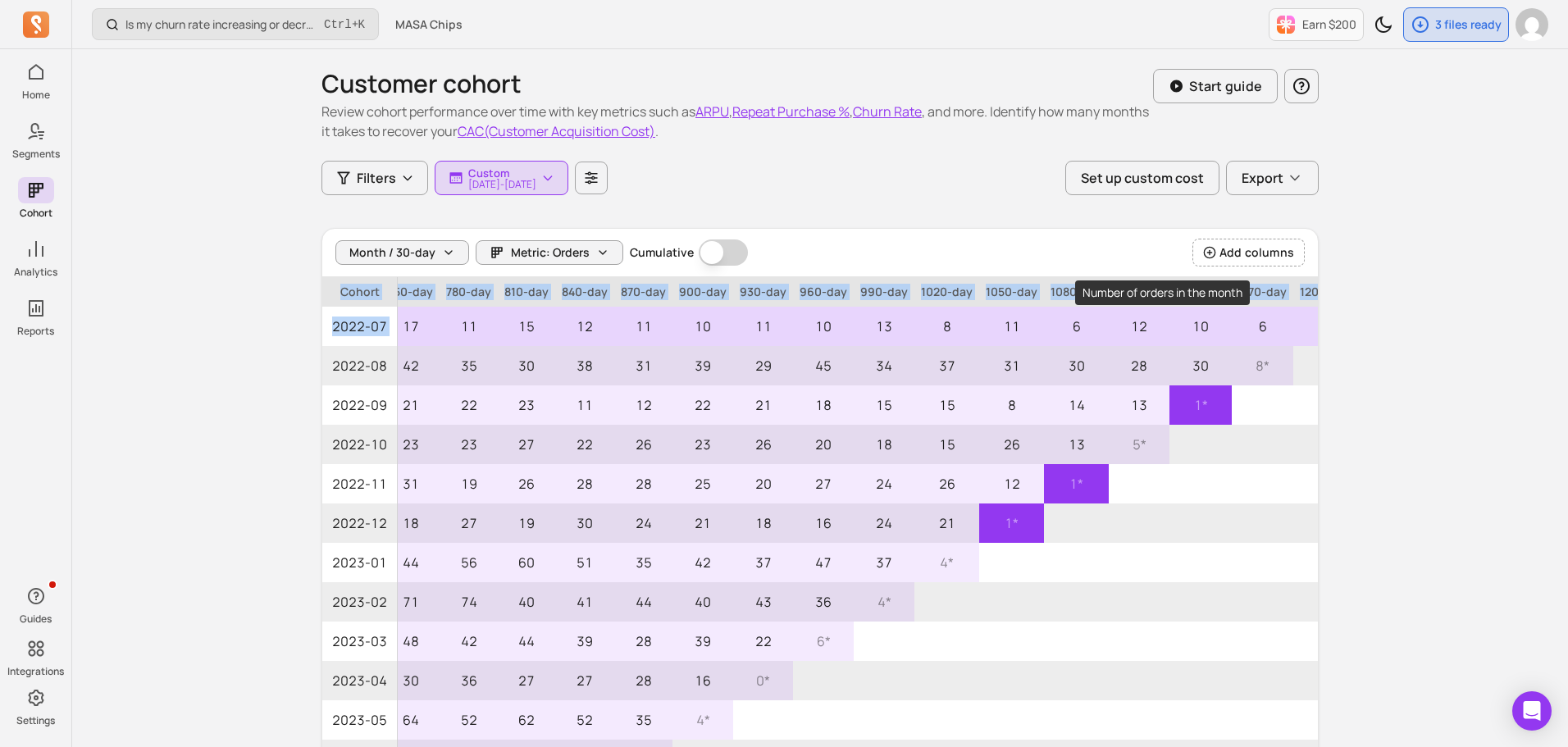
click at [1179, 324] on p "10" at bounding box center [1200, 326] width 62 height 40
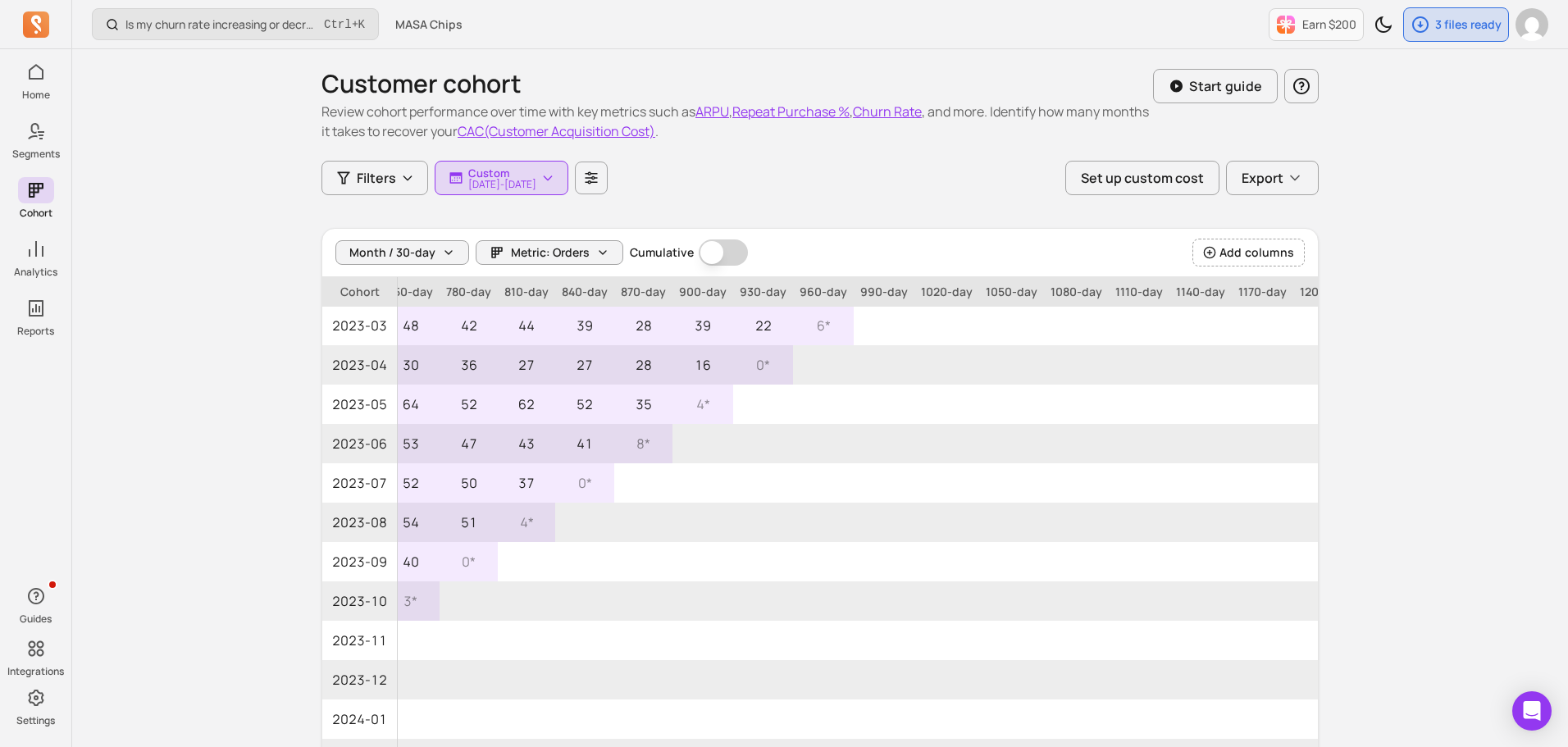
scroll to position [410, 1490]
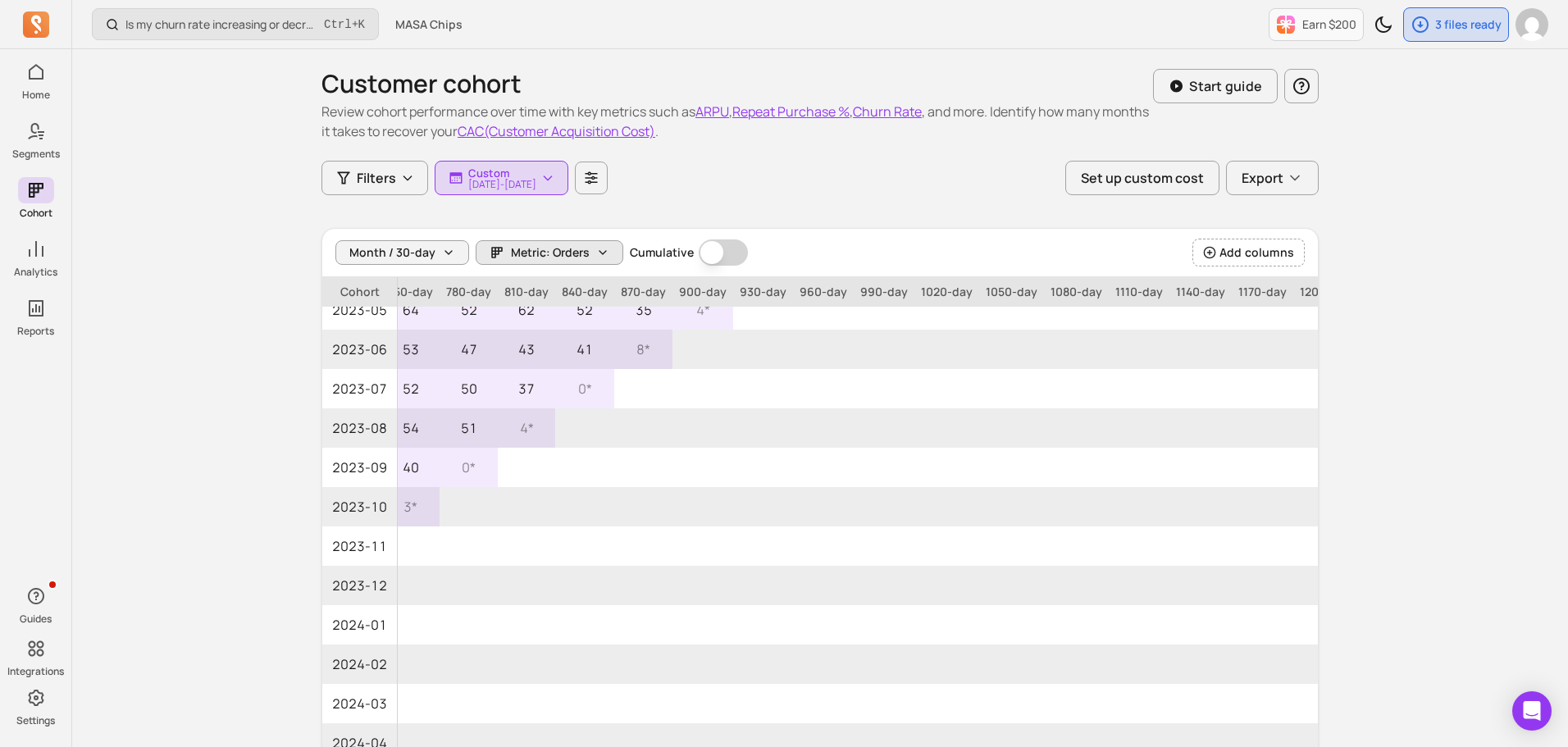
click at [553, 255] on span "Metric: Orders" at bounding box center [550, 253] width 78 height 17
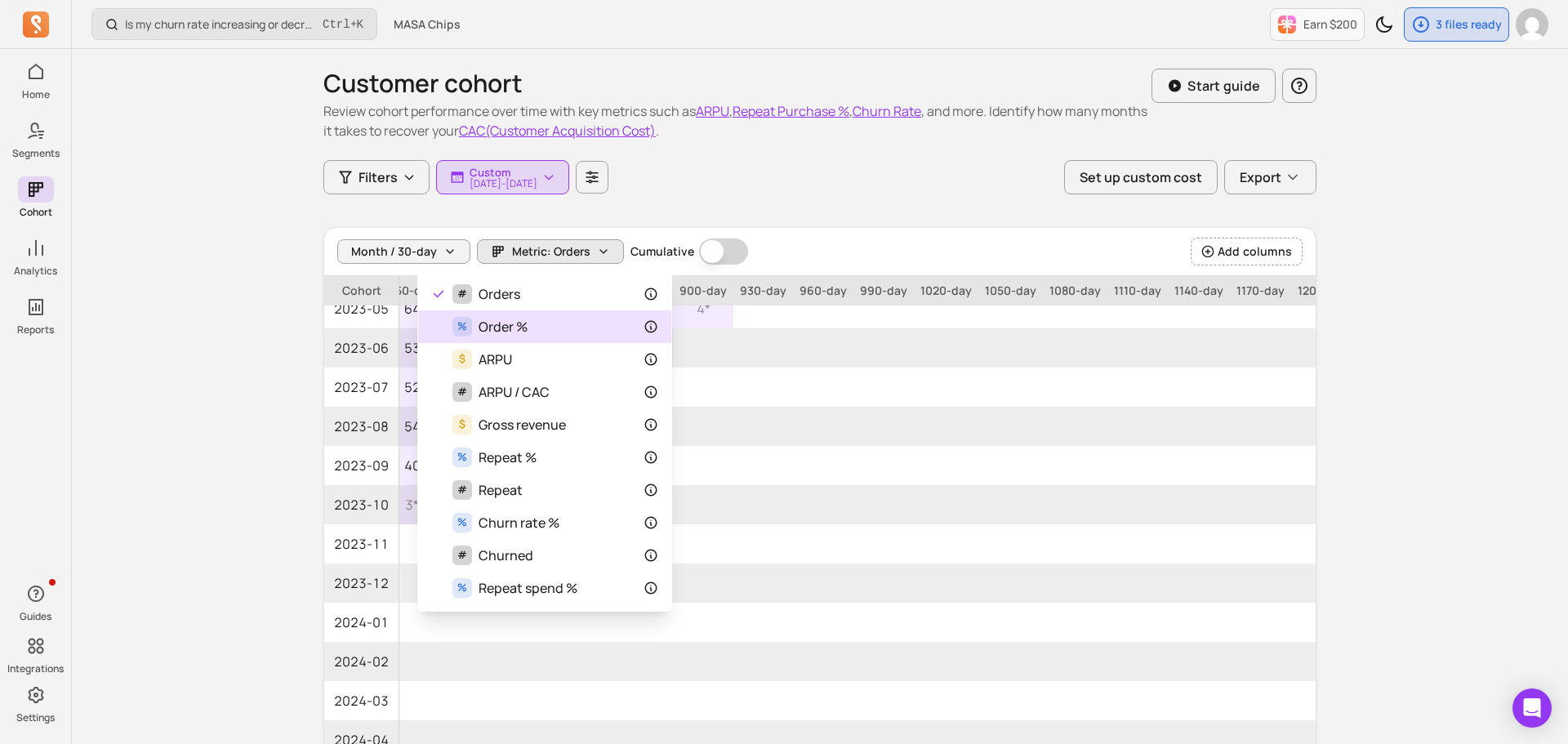
click at [534, 326] on div "% Order %" at bounding box center [544, 327] width 227 height 19
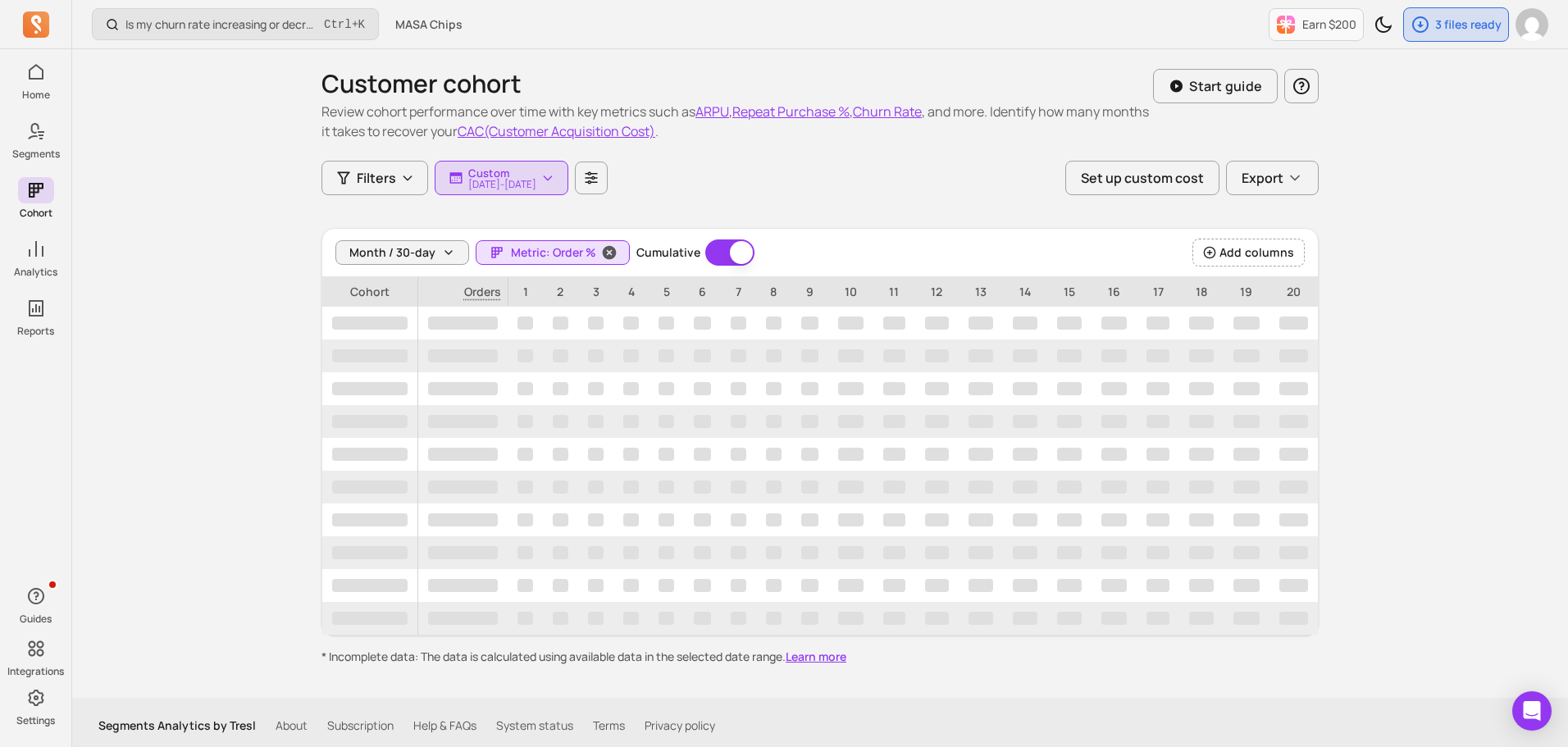
click at [577, 250] on span "Metric: Order %" at bounding box center [553, 253] width 85 height 17
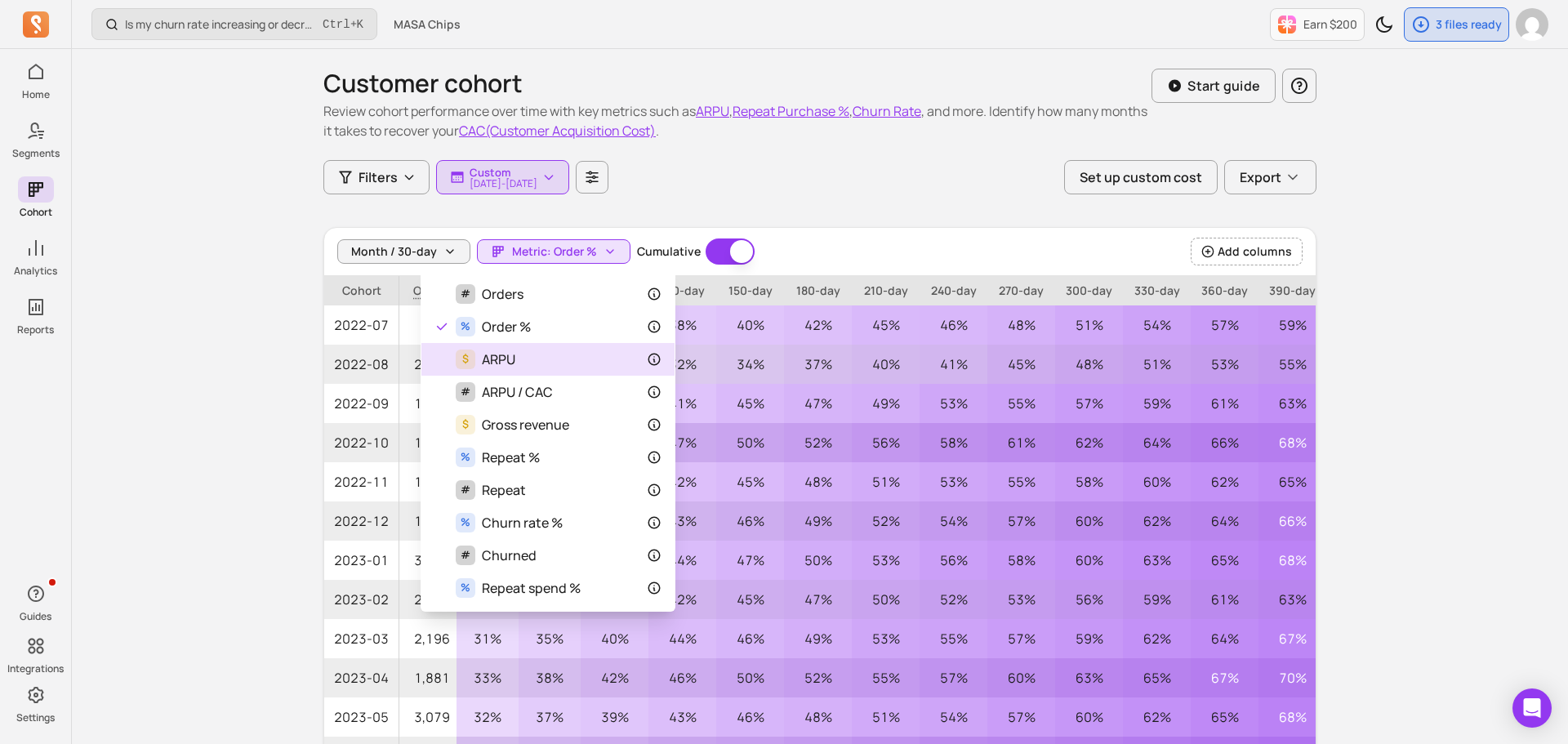
click at [478, 355] on div "$ ARPU" at bounding box center [475, 359] width 81 height 19
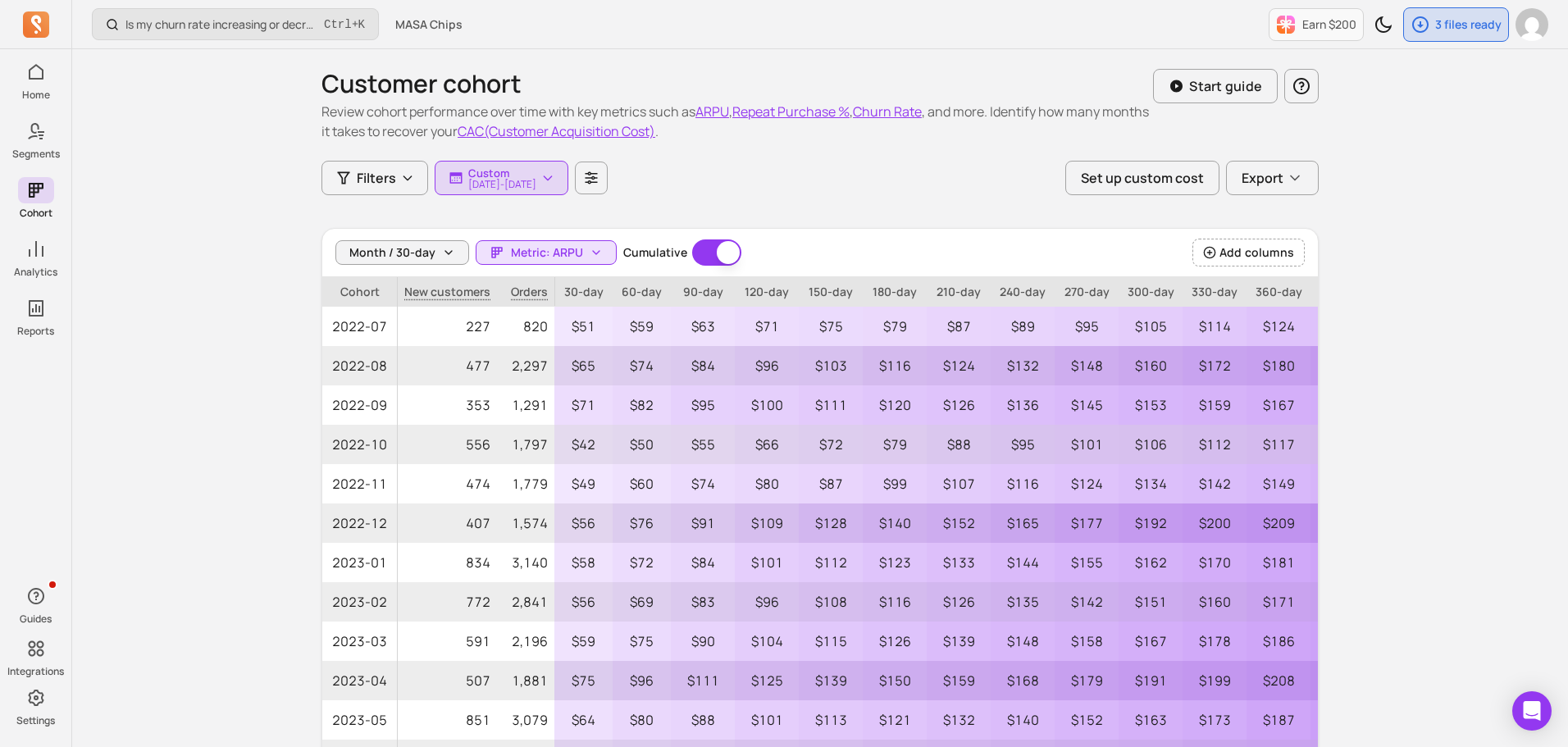
click at [719, 251] on button "Cumulative" at bounding box center [717, 253] width 49 height 26
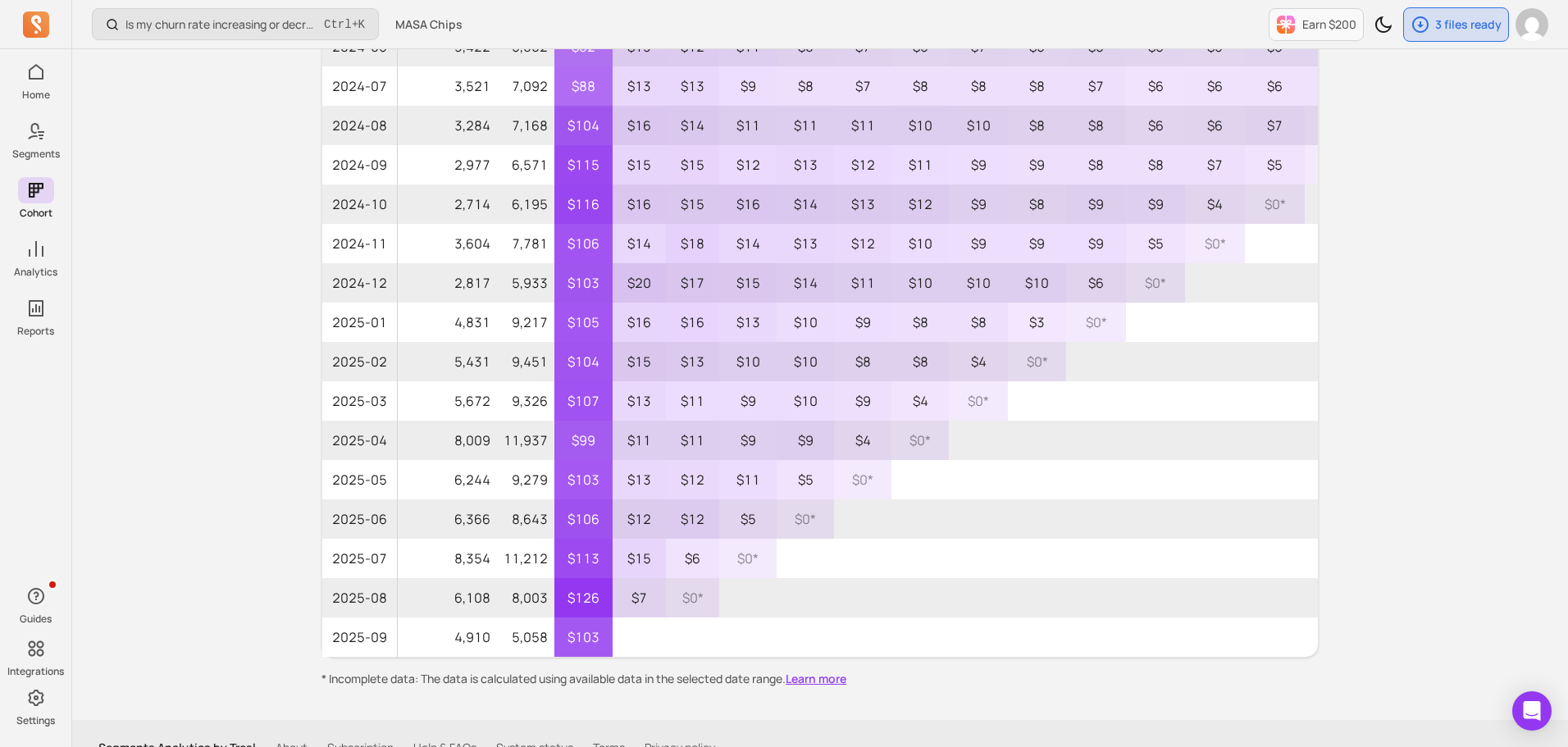
scroll to position [305, 0]
